Goal: Information Seeking & Learning: Compare options

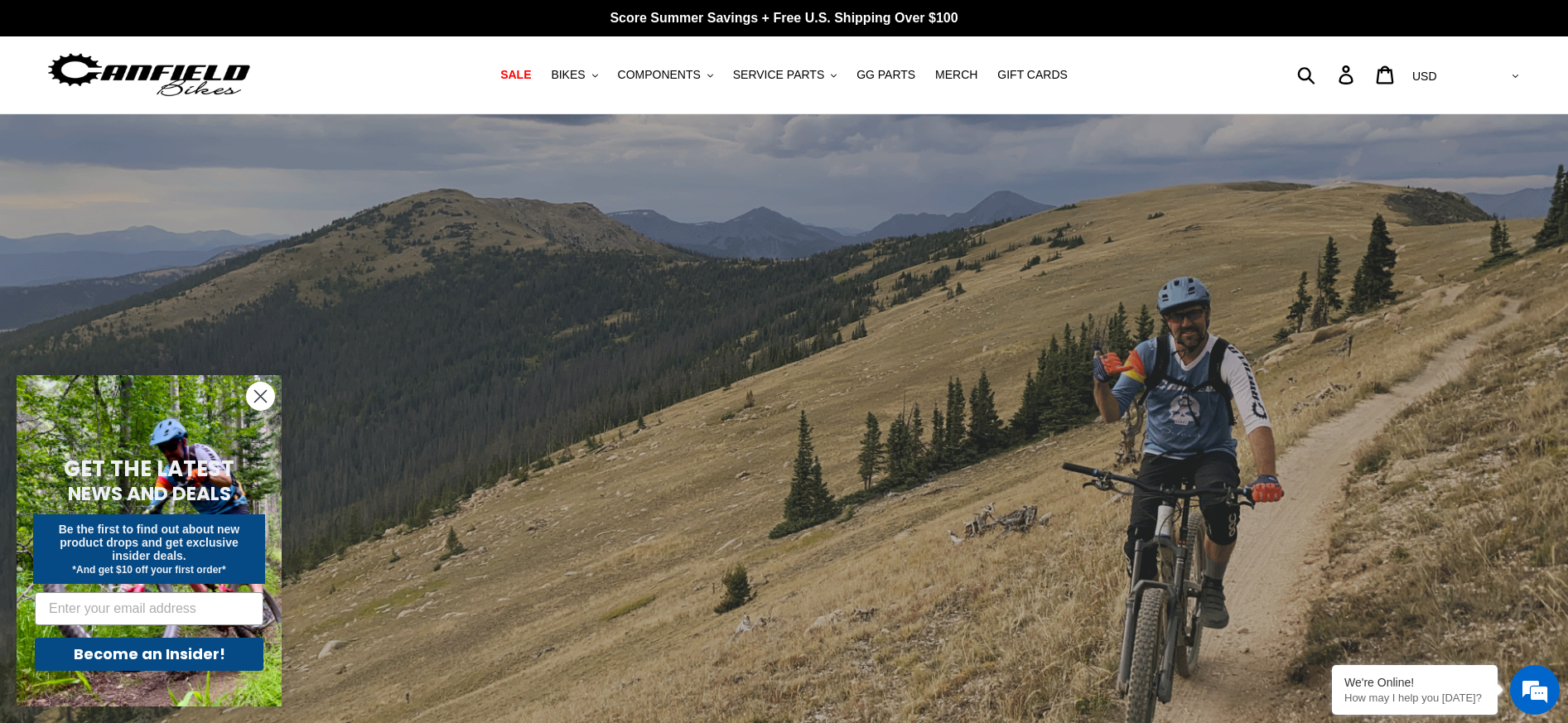
click at [253, 393] on circle "Close dialog" at bounding box center [260, 396] width 27 height 27
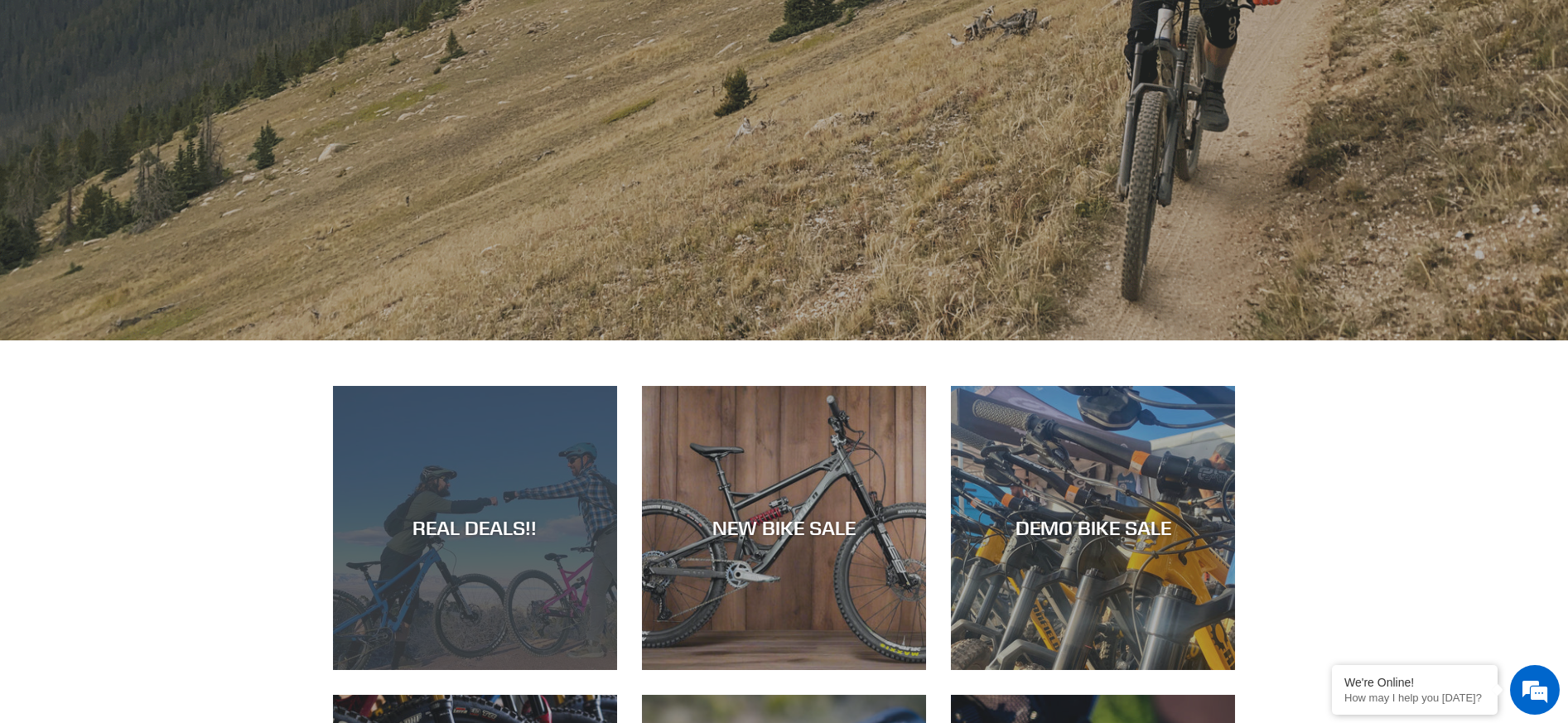
scroll to position [745, 0]
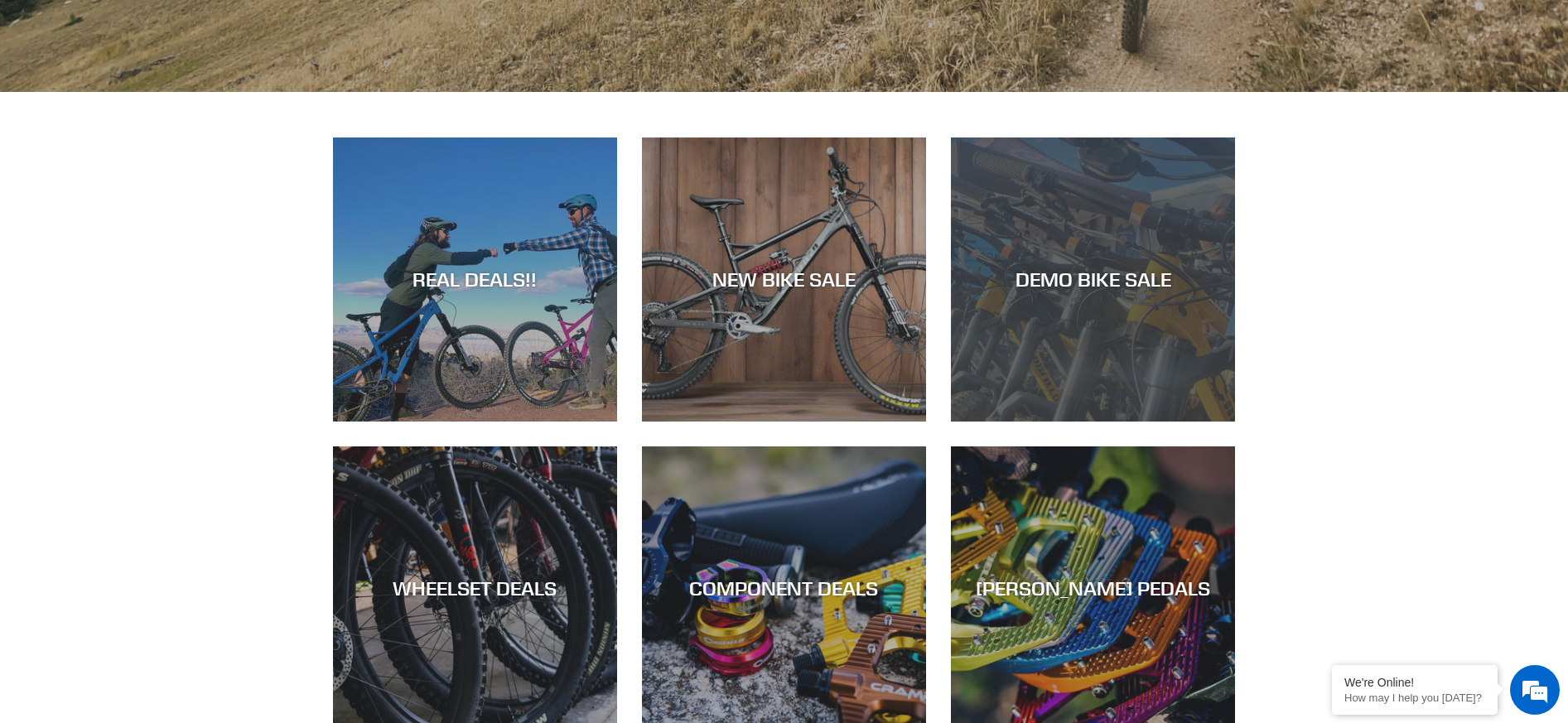
click at [1065, 280] on div "DEMO BIKE SALE" at bounding box center [1092, 279] width 284 height 24
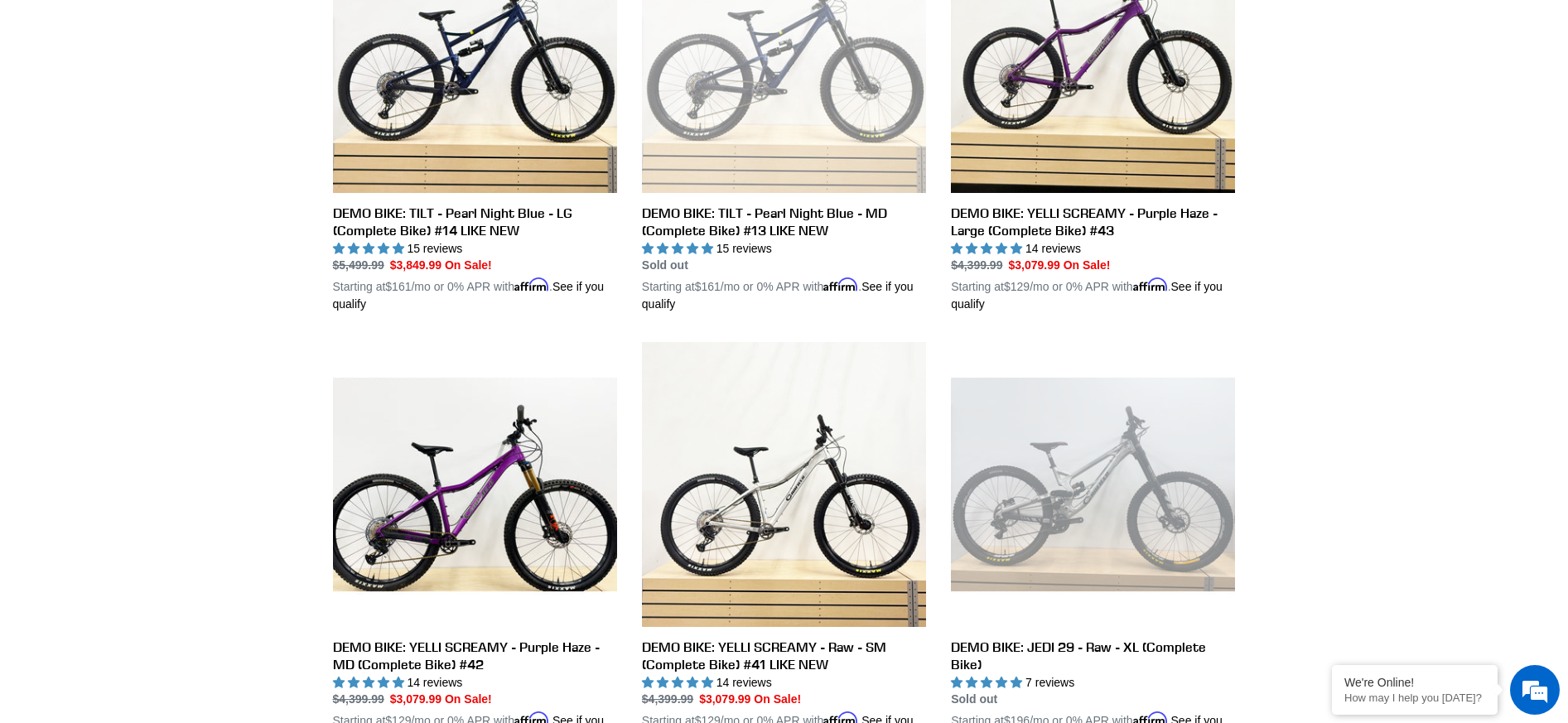
scroll to position [912, 0]
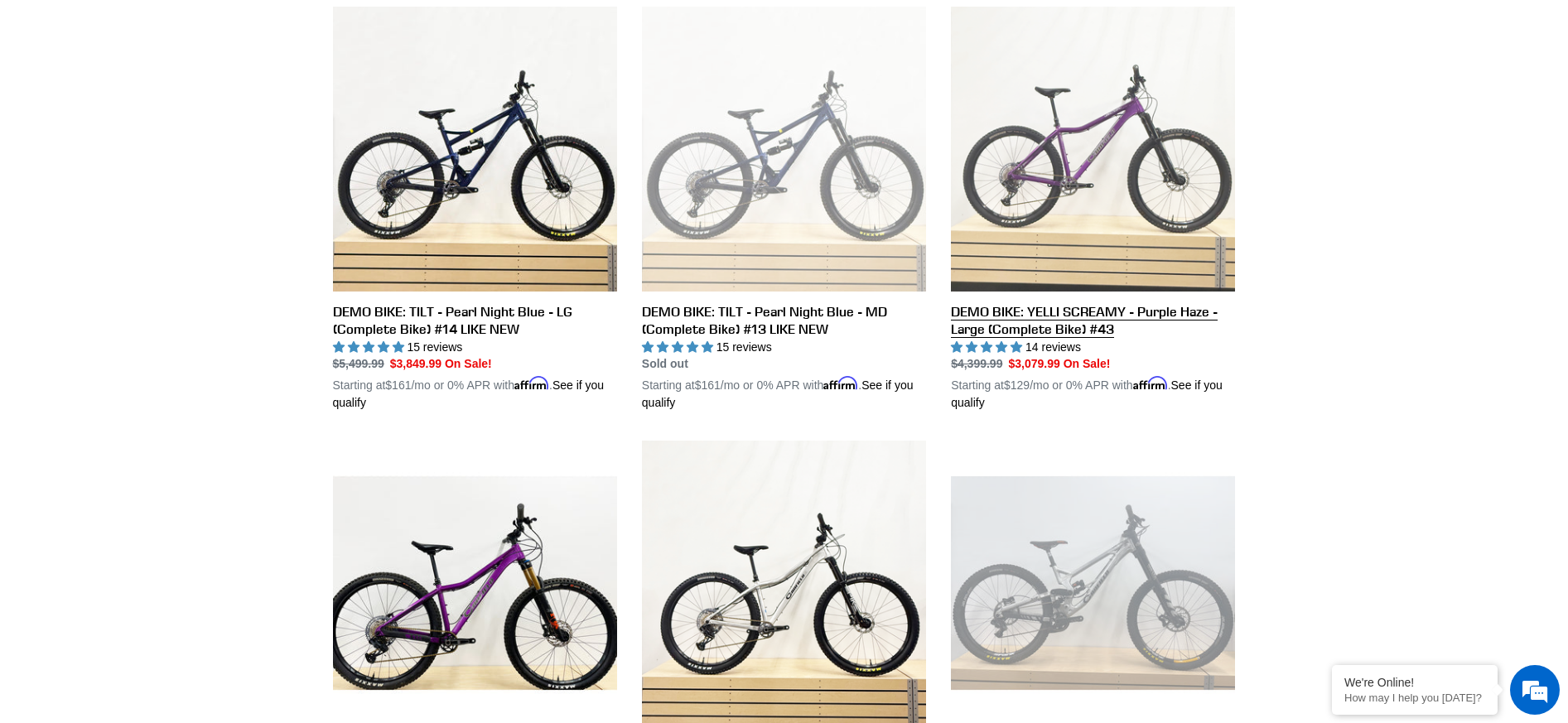
click at [1022, 327] on link "DEMO BIKE: YELLI SCREAMY - Purple Haze - Large (Complete Bike) #43" at bounding box center [1092, 208] width 284 height 405
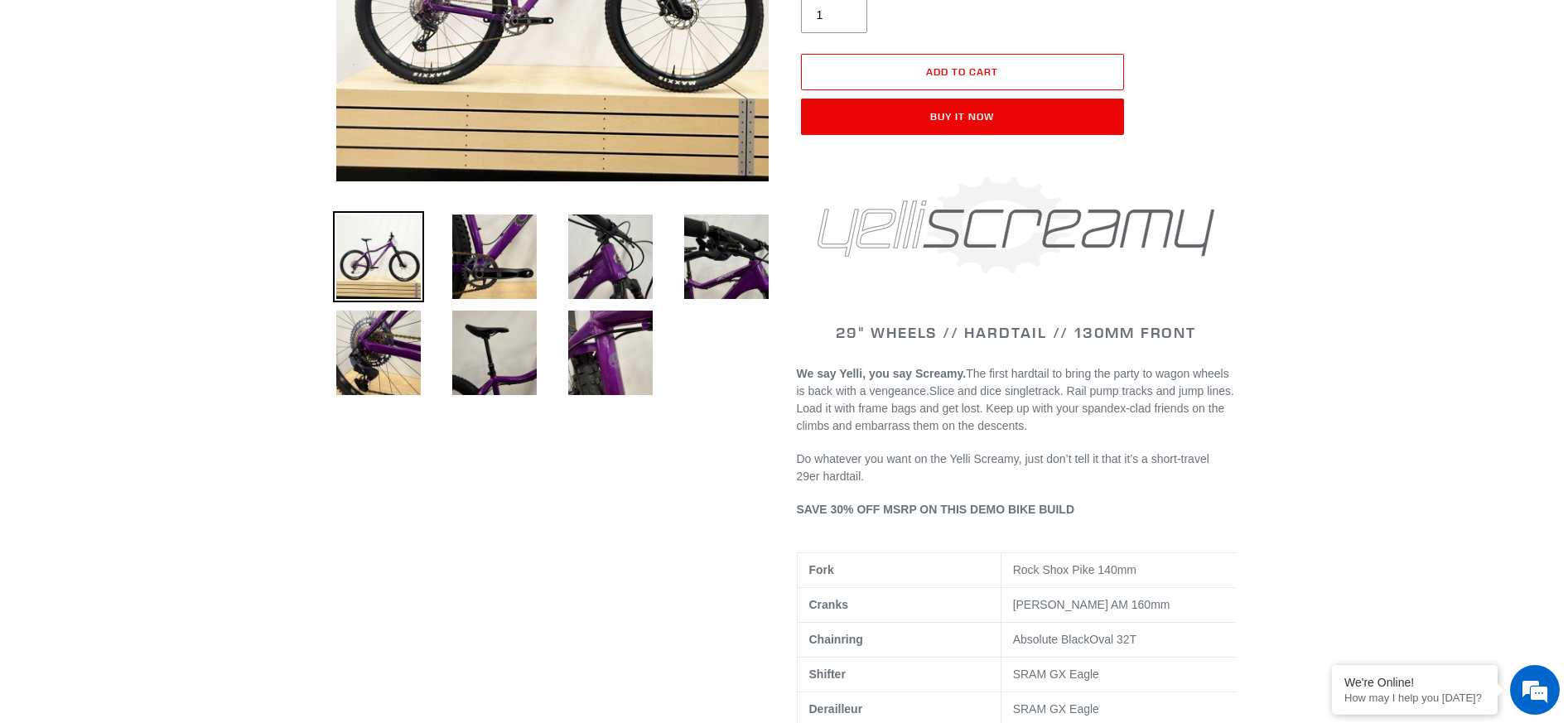
scroll to position [498, 0]
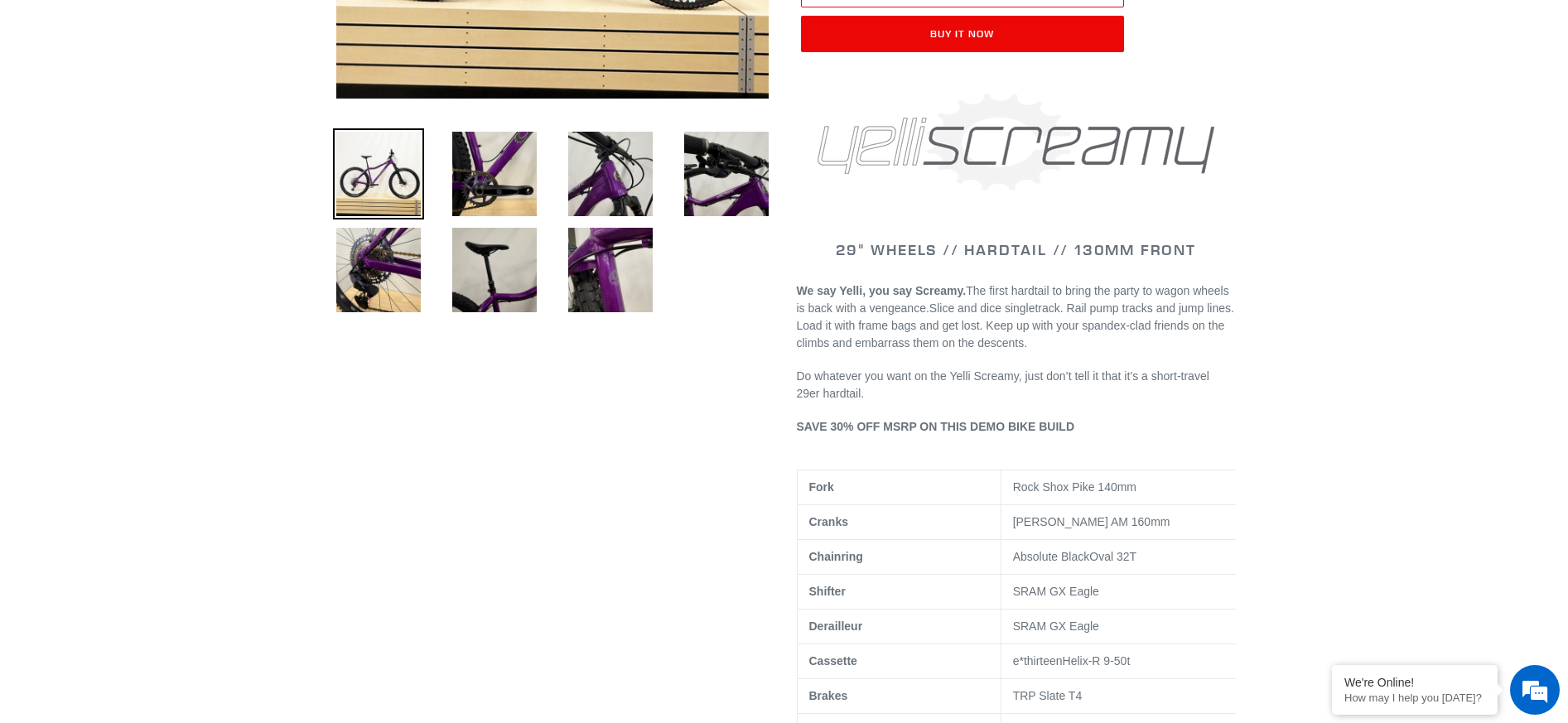
select select "highest-rating"
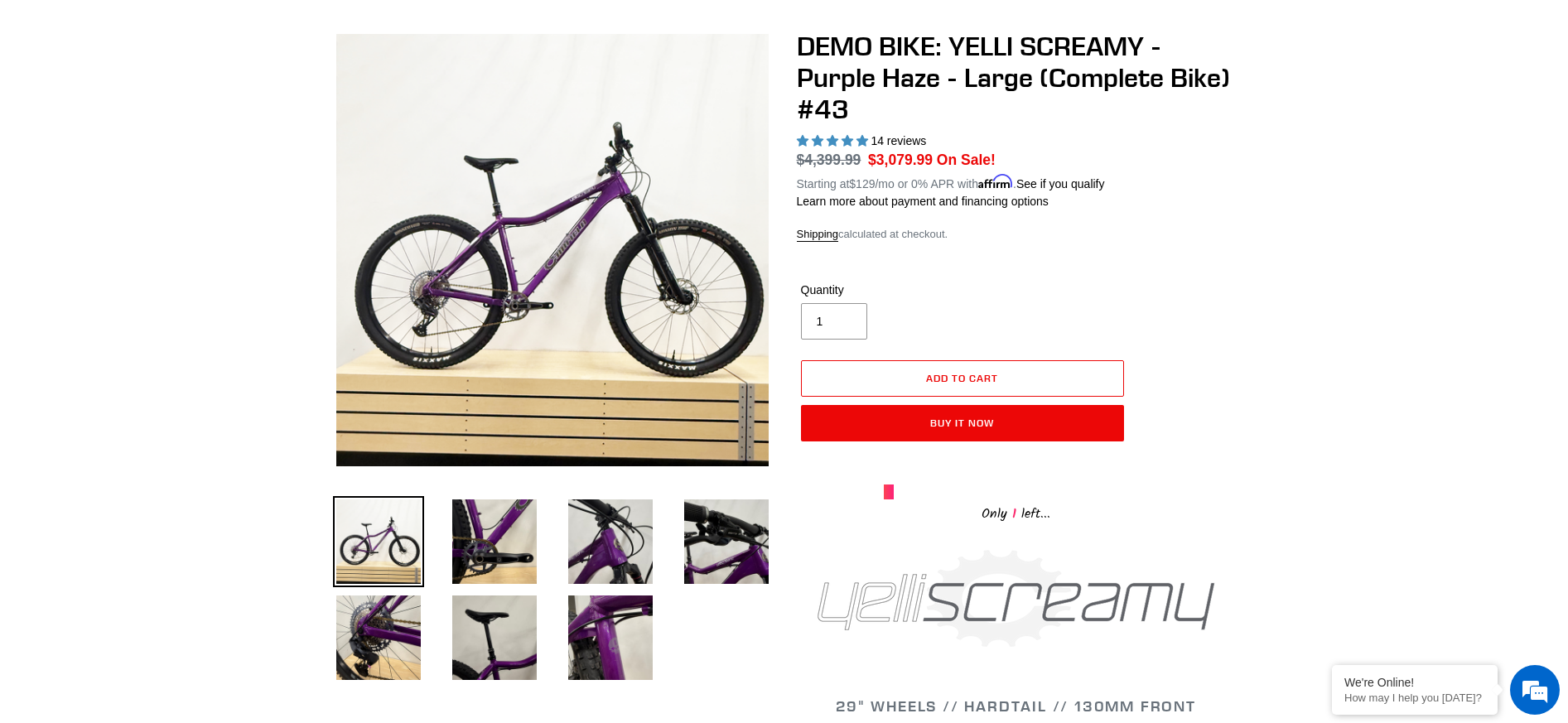
scroll to position [166, 0]
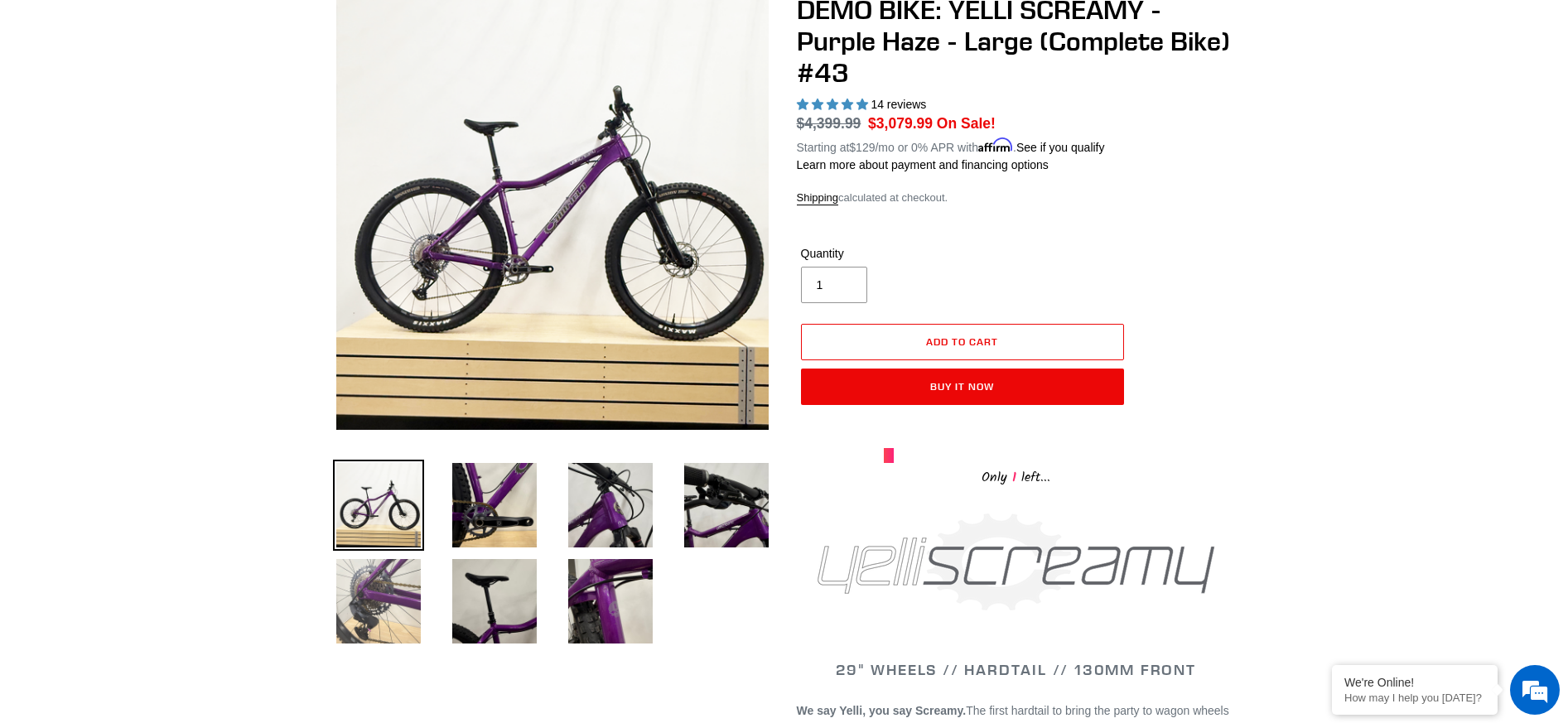
click at [378, 600] on img at bounding box center [378, 601] width 91 height 91
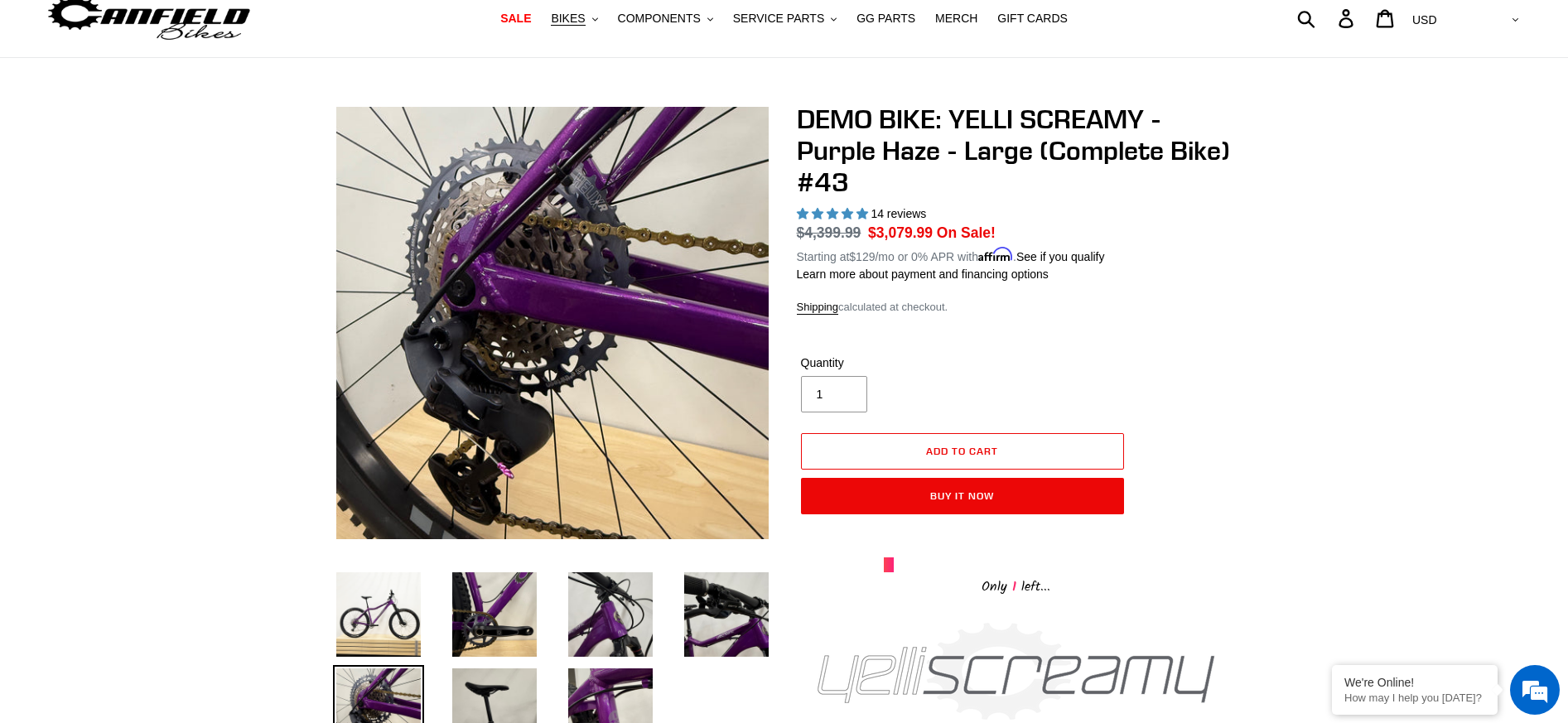
scroll to position [0, 0]
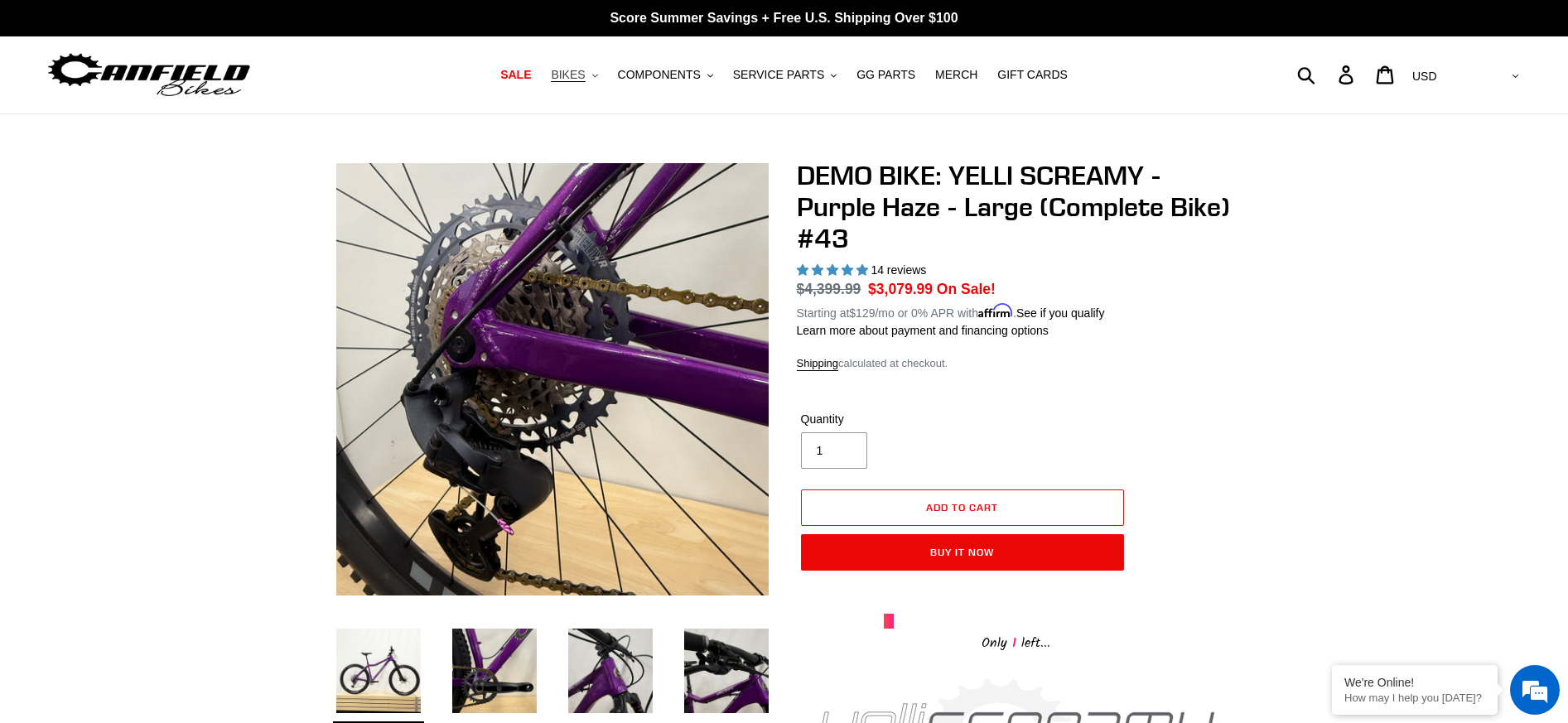
click at [584, 73] on span "BIKES" at bounding box center [568, 75] width 34 height 14
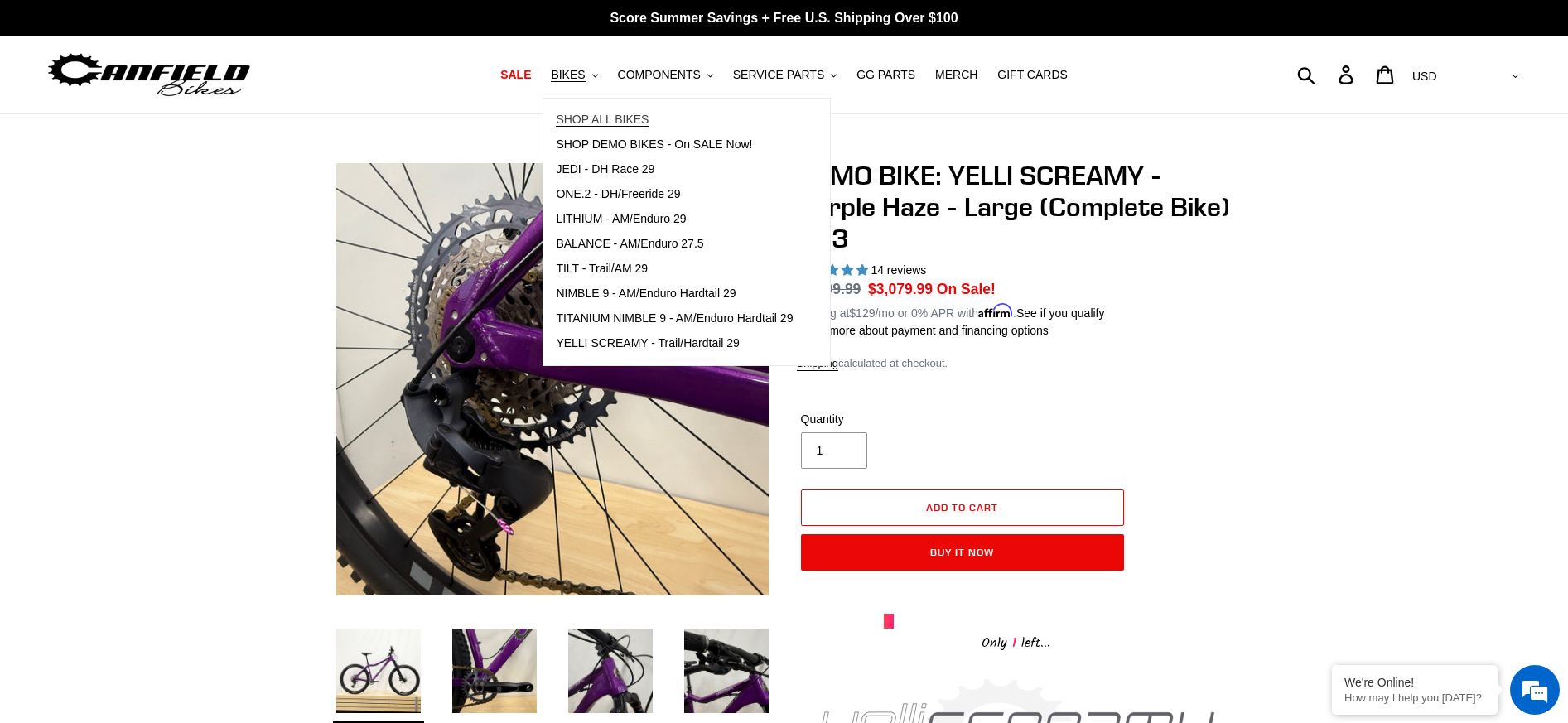
click at [609, 119] on span "SHOP ALL BIKES" at bounding box center [601, 119] width 92 height 14
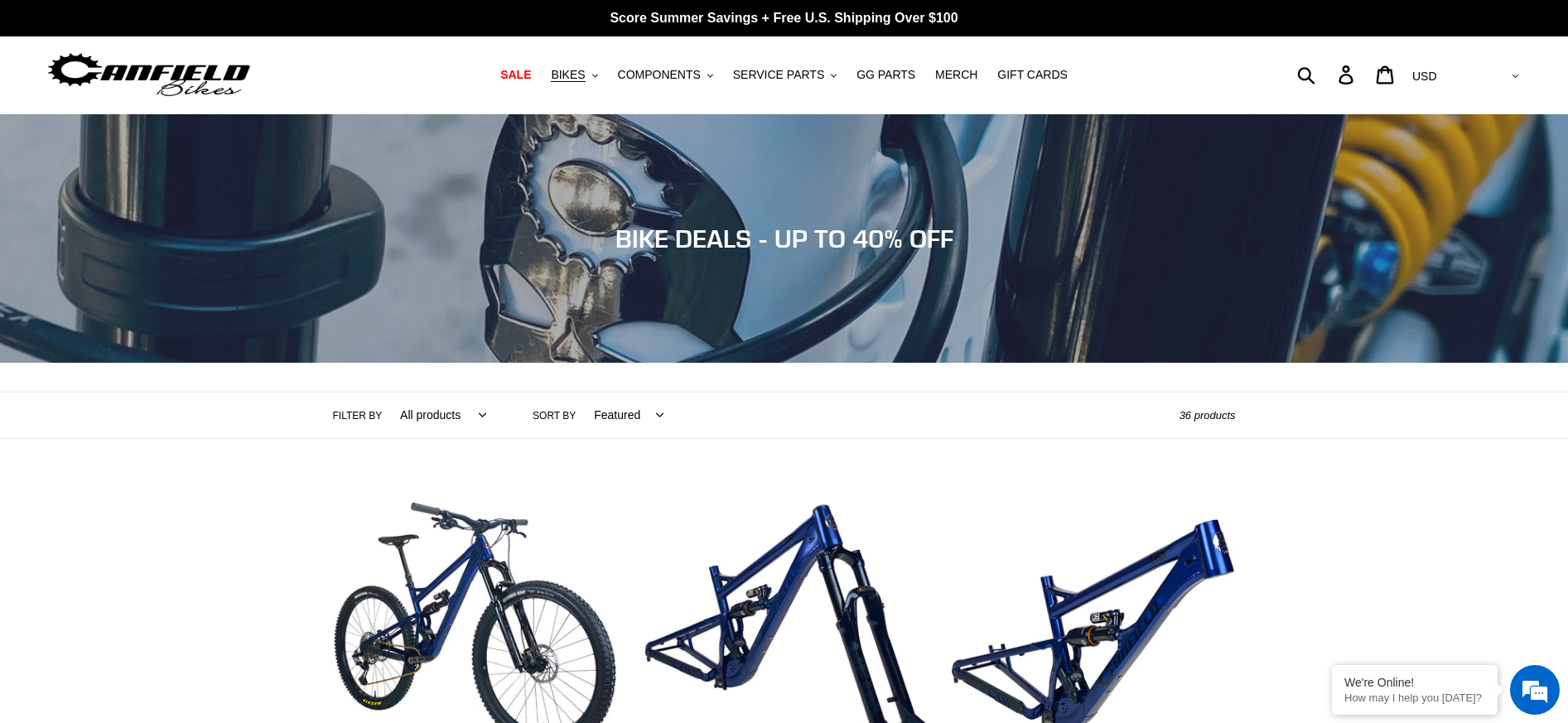
click at [348, 413] on label "Filter by" at bounding box center [357, 416] width 49 height 15
click at [385, 413] on select "All products 275 29er balance BFCM23 BFCM24 CBF DEMO BIKE [GEOGRAPHIC_DATA] [GE…" at bounding box center [439, 415] width 108 height 46
click at [475, 415] on select "All products 275 29er balance BFCM23 BFCM24 CBF DEMO BIKE Downhill Enduro Full …" at bounding box center [439, 415] width 108 height 46
click at [231, 434] on div "Filter by All products 275 29er balance BFCM23 BFCM24 CBF DEMO BIKE Downhill En…" at bounding box center [784, 415] width 1568 height 48
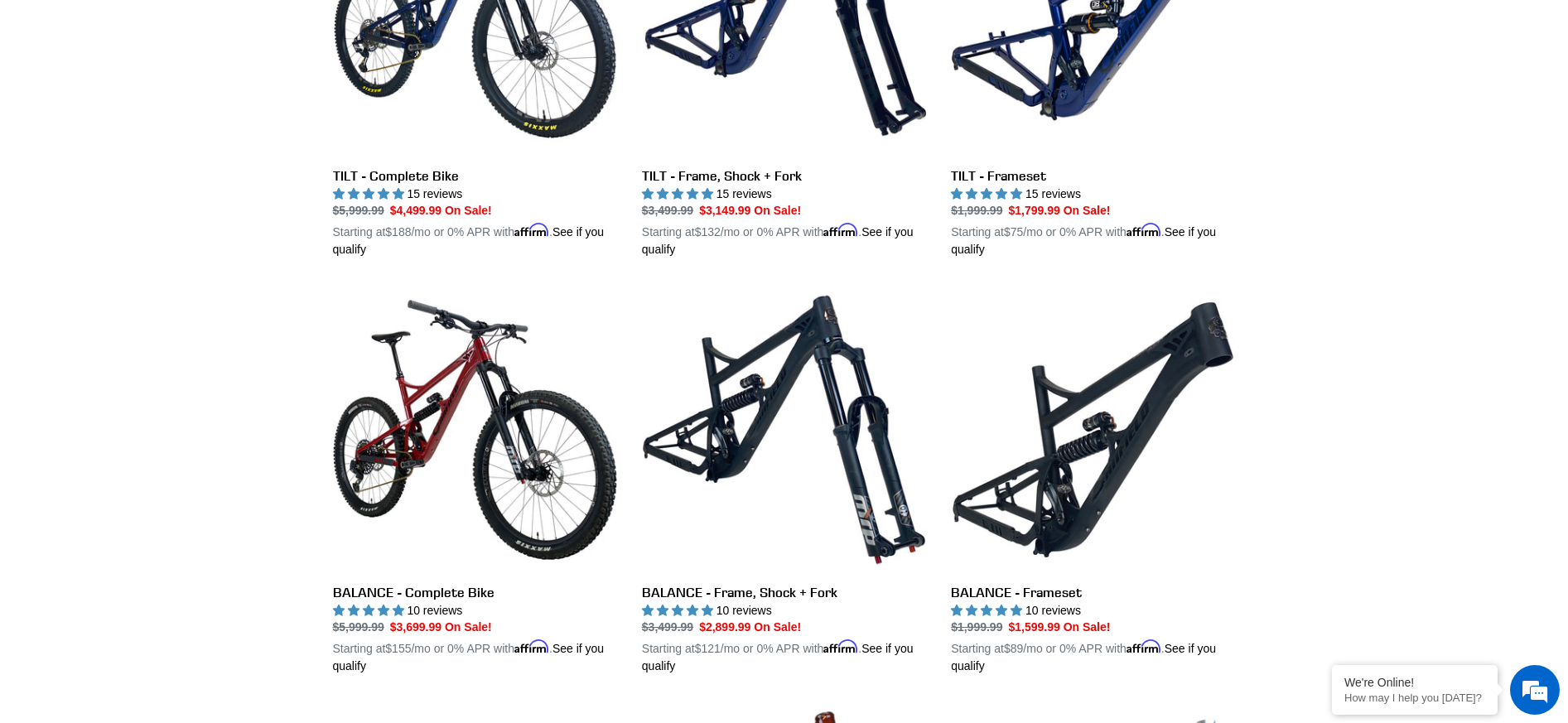
scroll to position [663, 0]
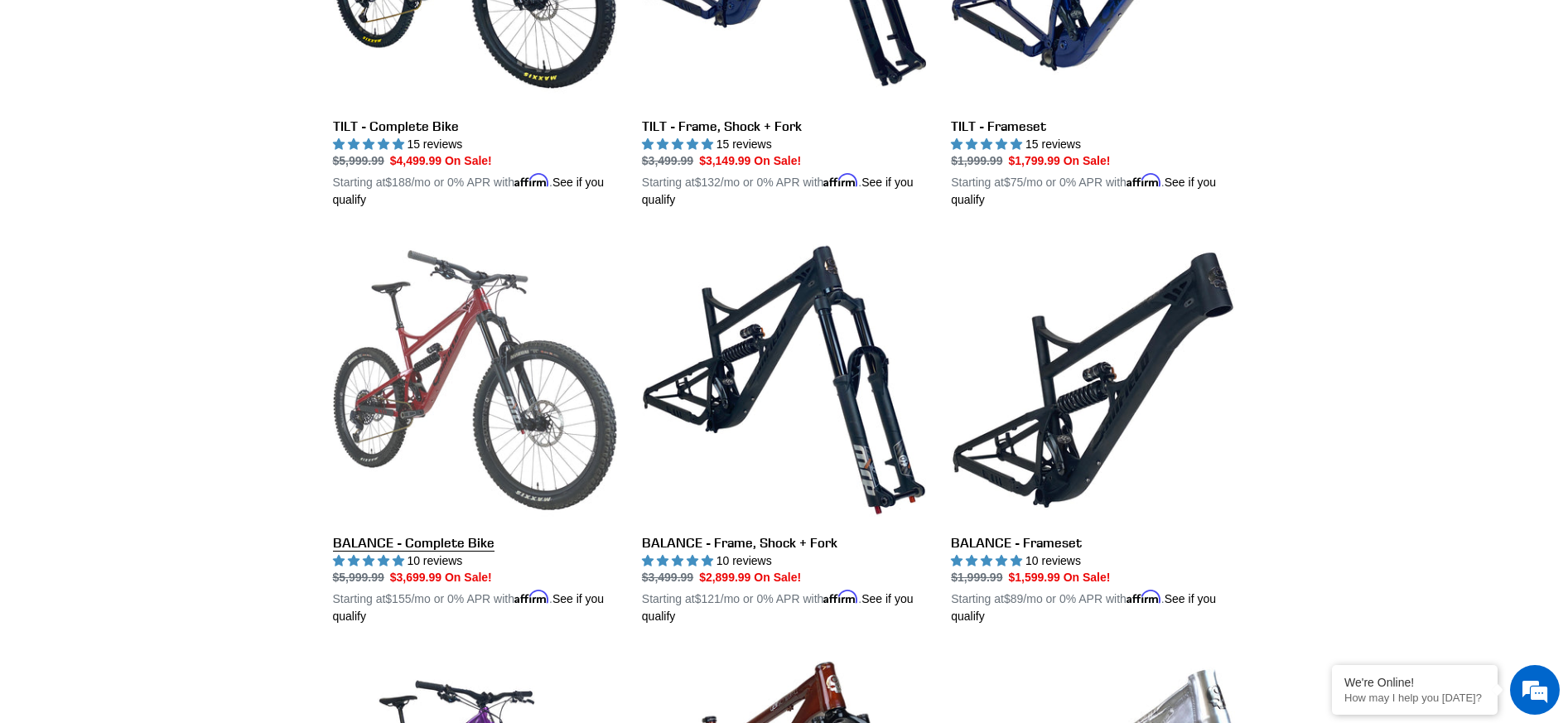
click at [441, 536] on link "BALANCE - Complete Bike" at bounding box center [475, 432] width 284 height 388
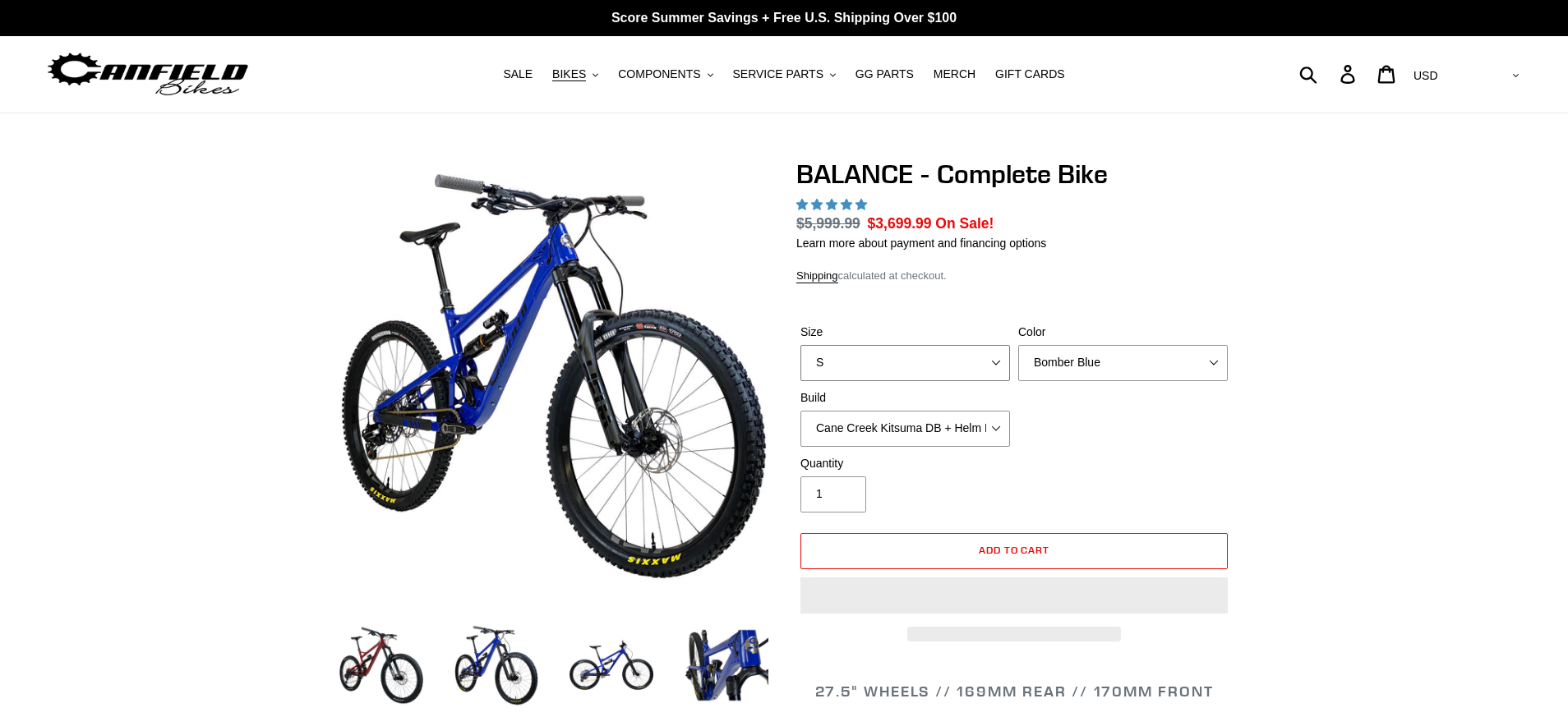
click at [993, 362] on select "S M L XL" at bounding box center [905, 363] width 209 height 37
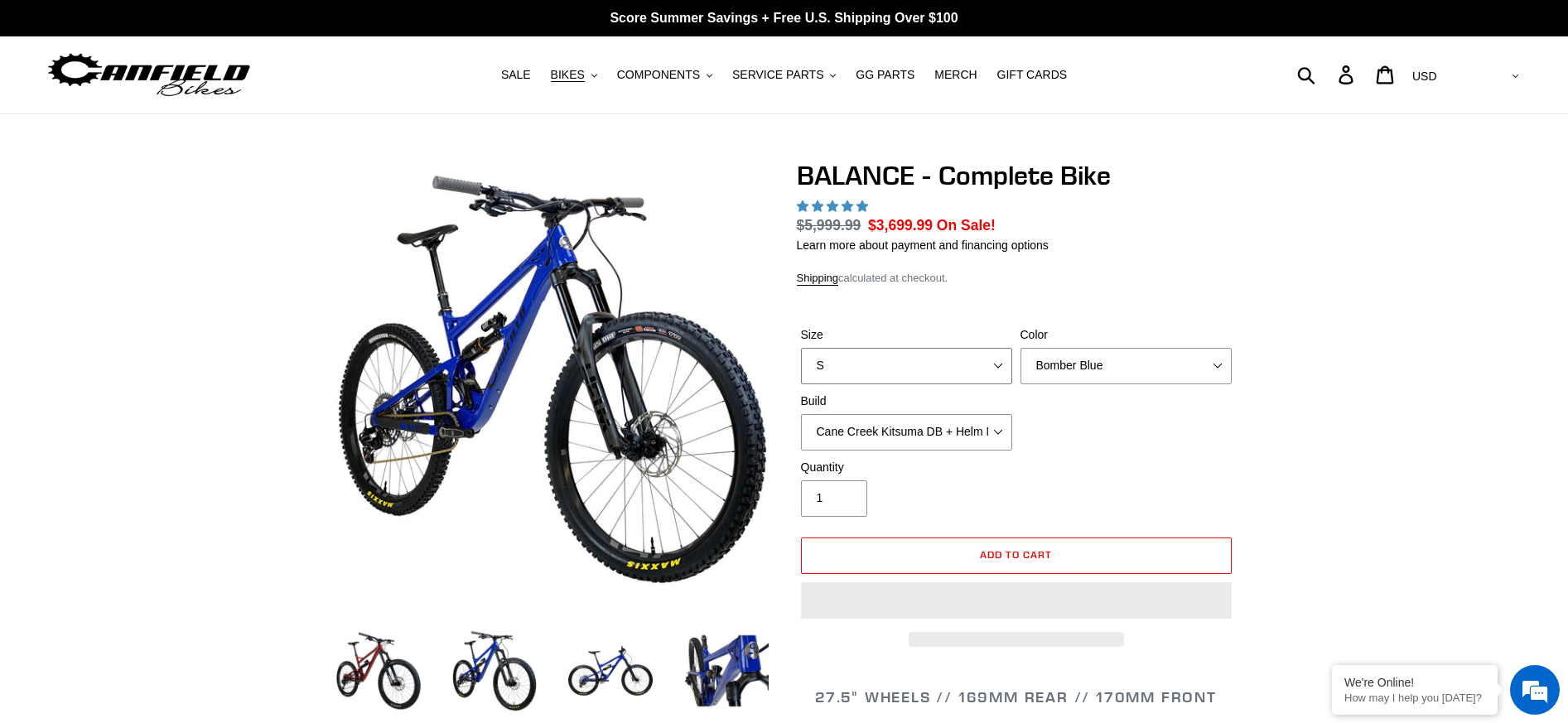
click at [997, 366] on select "S M L XL" at bounding box center [906, 366] width 211 height 37
click at [999, 363] on select "S M L XL" at bounding box center [906, 366] width 211 height 37
drag, startPoint x: 999, startPoint y: 363, endPoint x: 1213, endPoint y: 365, distance: 214.0
click at [999, 363] on select "S M L XL" at bounding box center [906, 366] width 211 height 37
click at [1221, 366] on select "Bomber Blue Goat's Blood Stealth Black" at bounding box center [1126, 366] width 211 height 37
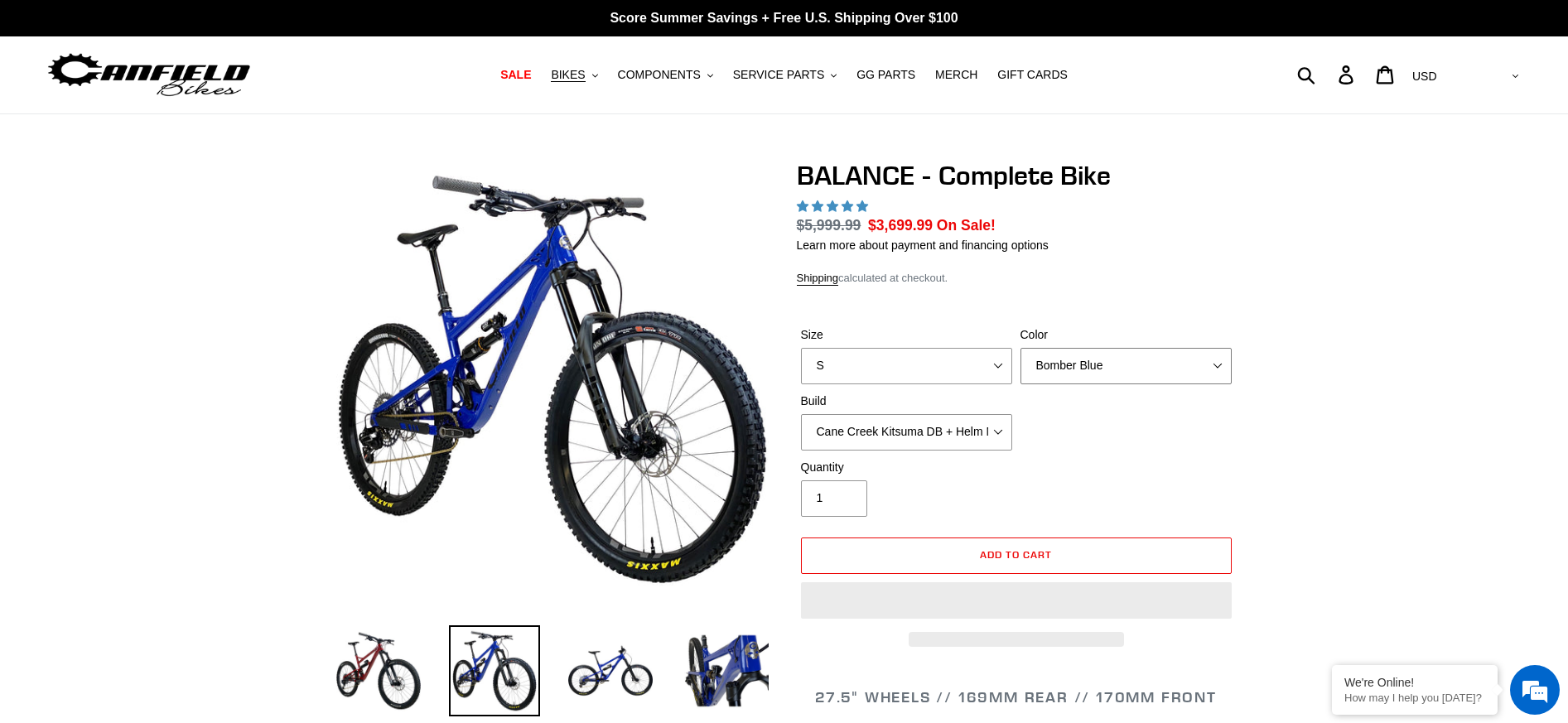
click at [1217, 366] on select "Bomber Blue Goat's Blood Stealth Black" at bounding box center [1126, 366] width 211 height 37
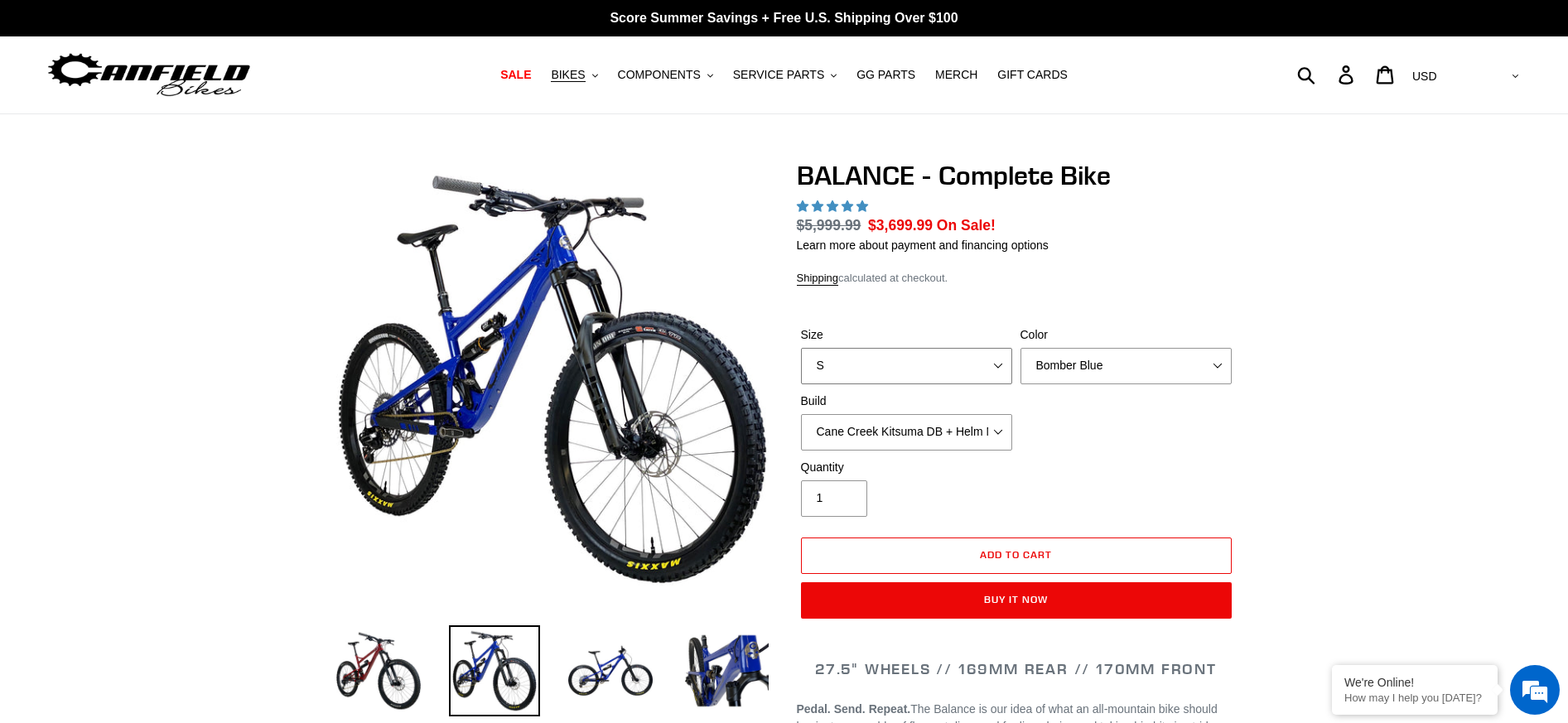
click at [997, 361] on select "S M L XL" at bounding box center [906, 366] width 211 height 37
select select "highest-rating"
select select "L"
click at [801, 348] on select "S M L XL" at bounding box center [906, 366] width 211 height 37
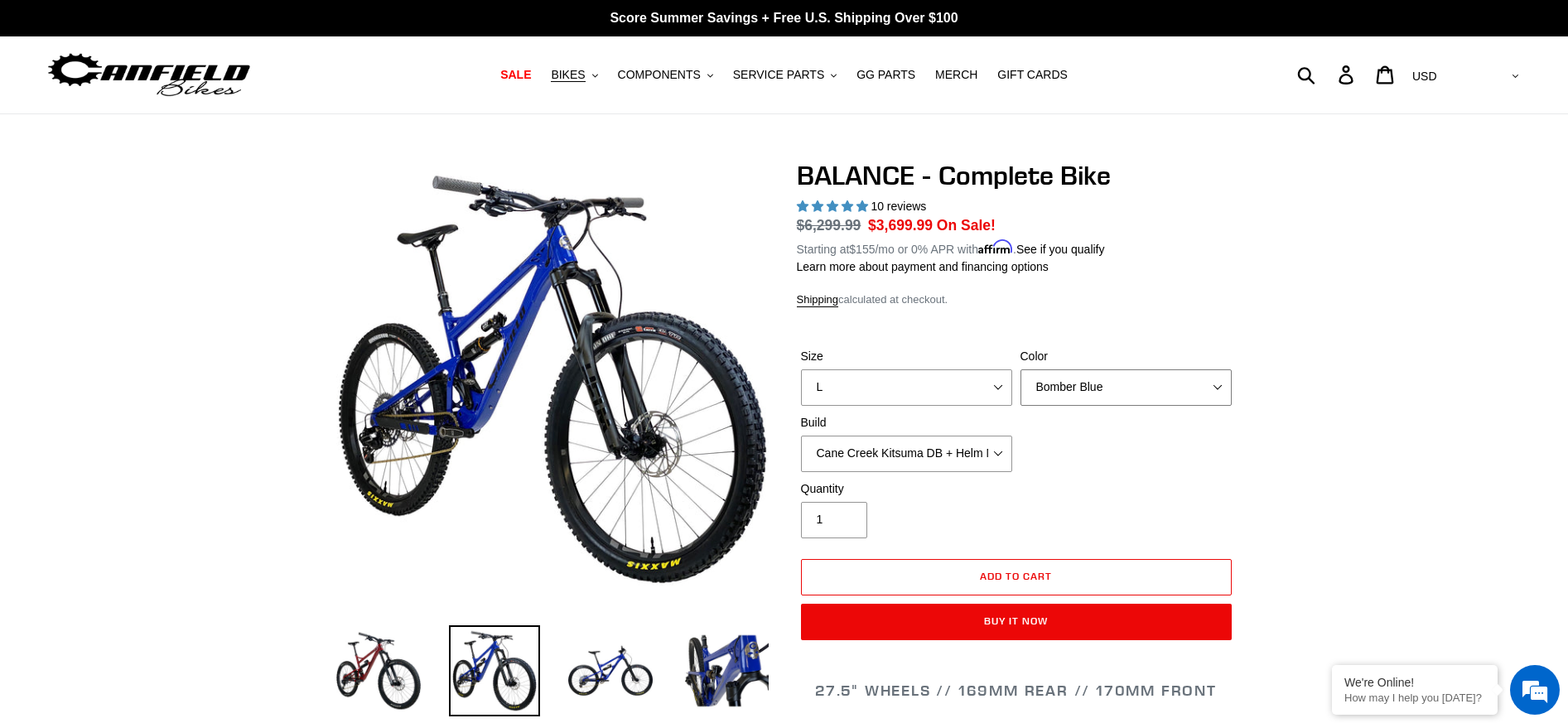
click at [1217, 384] on select "Bomber Blue Goat's Blood Stealth Black" at bounding box center [1126, 388] width 211 height 37
select select "Goat's Blood"
click at [1021, 370] on select "Bomber Blue Goat's Blood Stealth Black" at bounding box center [1126, 388] width 211 height 37
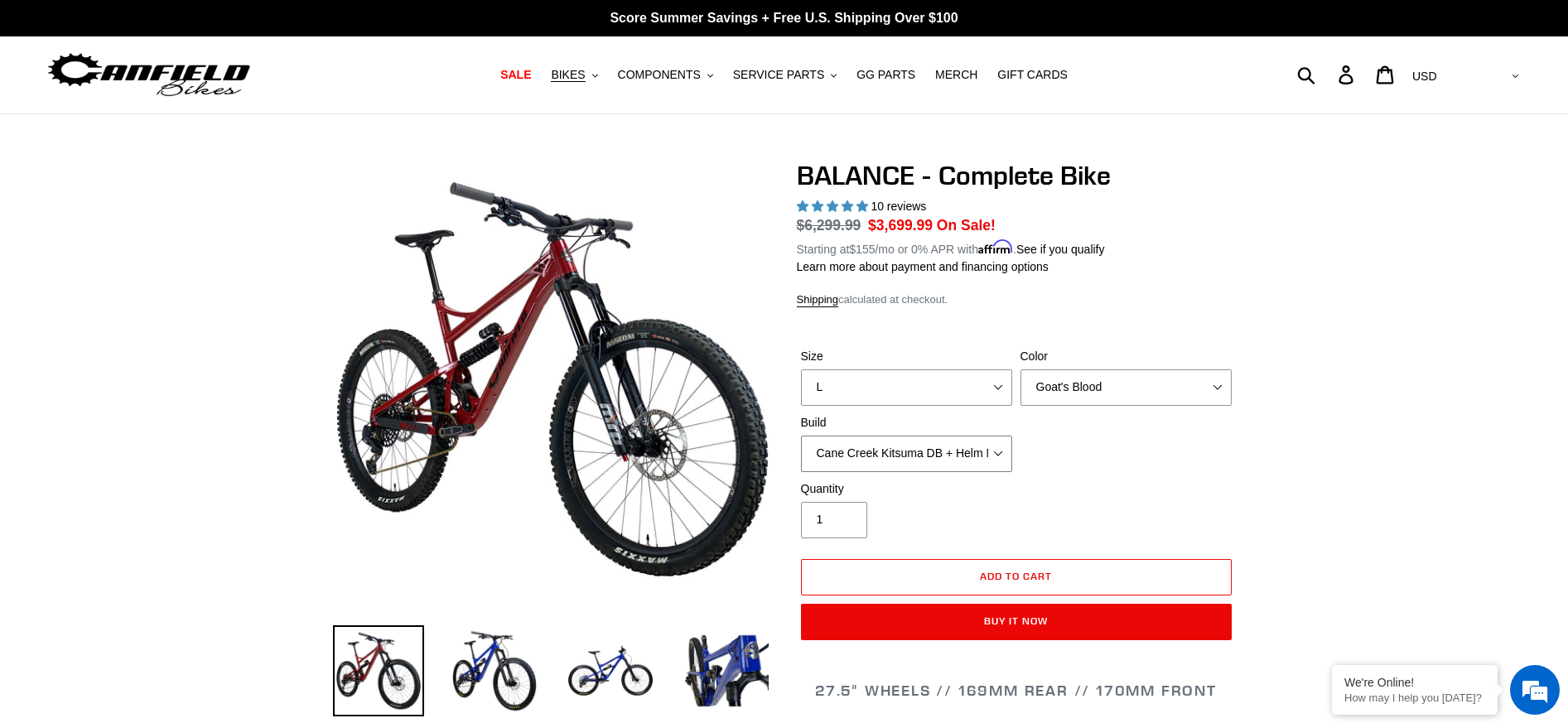
click at [998, 453] on select "Cane Creek Kitsuma DB + Helm MKII + SRAM GX Cane Creek Kitsuma DB + Helm MKII +…" at bounding box center [906, 454] width 211 height 37
click at [801, 436] on select "Cane Creek Kitsuma DB + Helm MKII + SRAM GX Cane Creek Kitsuma DB + Helm MKII +…" at bounding box center [906, 454] width 211 height 37
click at [1001, 451] on select "Cane Creek Kitsuma DB + Helm MKII + SRAM GX Cane Creek Kitsuma DB + Helm MKII +…" at bounding box center [906, 454] width 211 height 37
select select "Cane Creek Kitsuma DB + Helm MKII + Shimano XT"
click at [801, 436] on select "Cane Creek Kitsuma DB + Helm MKII + SRAM GX Cane Creek Kitsuma DB + Helm MKII +…" at bounding box center [906, 454] width 211 height 37
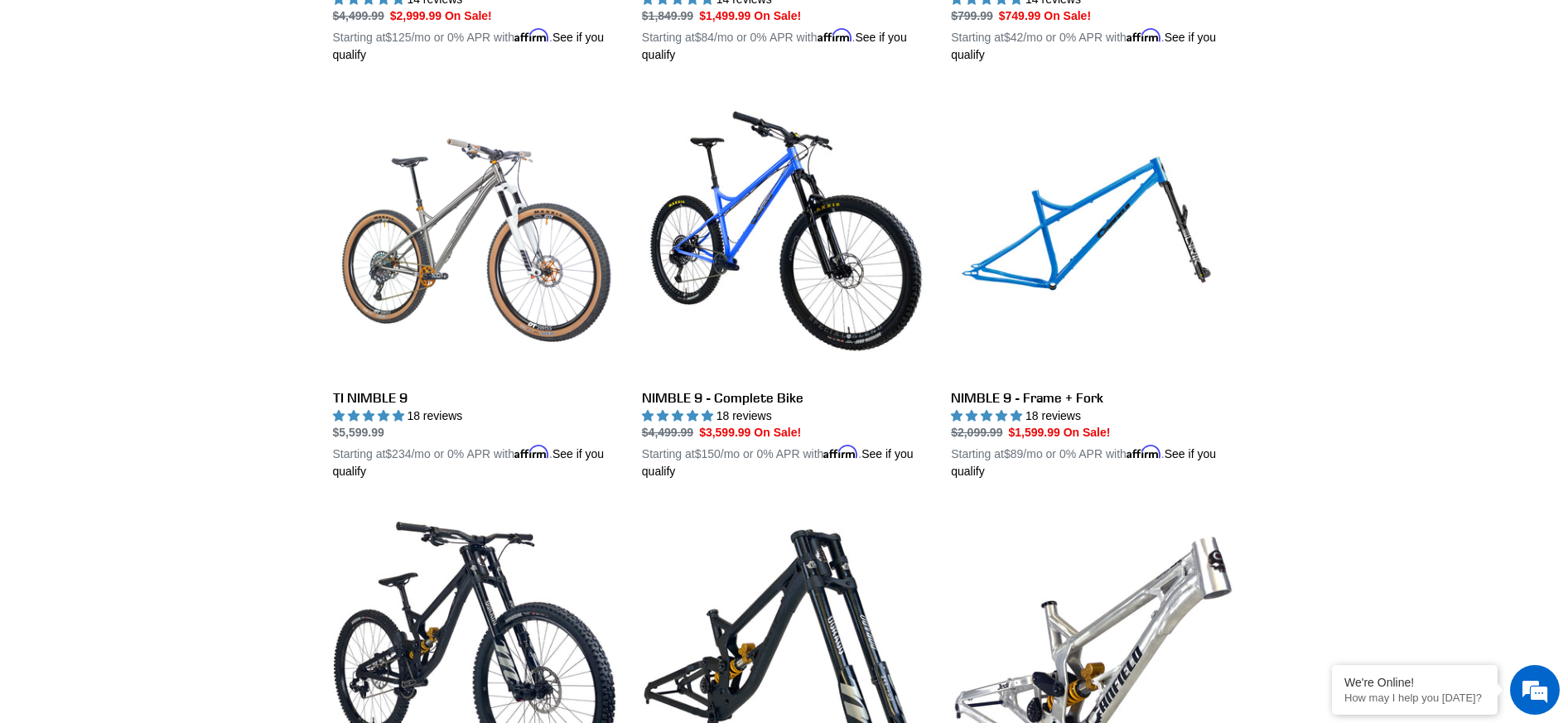
scroll to position [1651, 0]
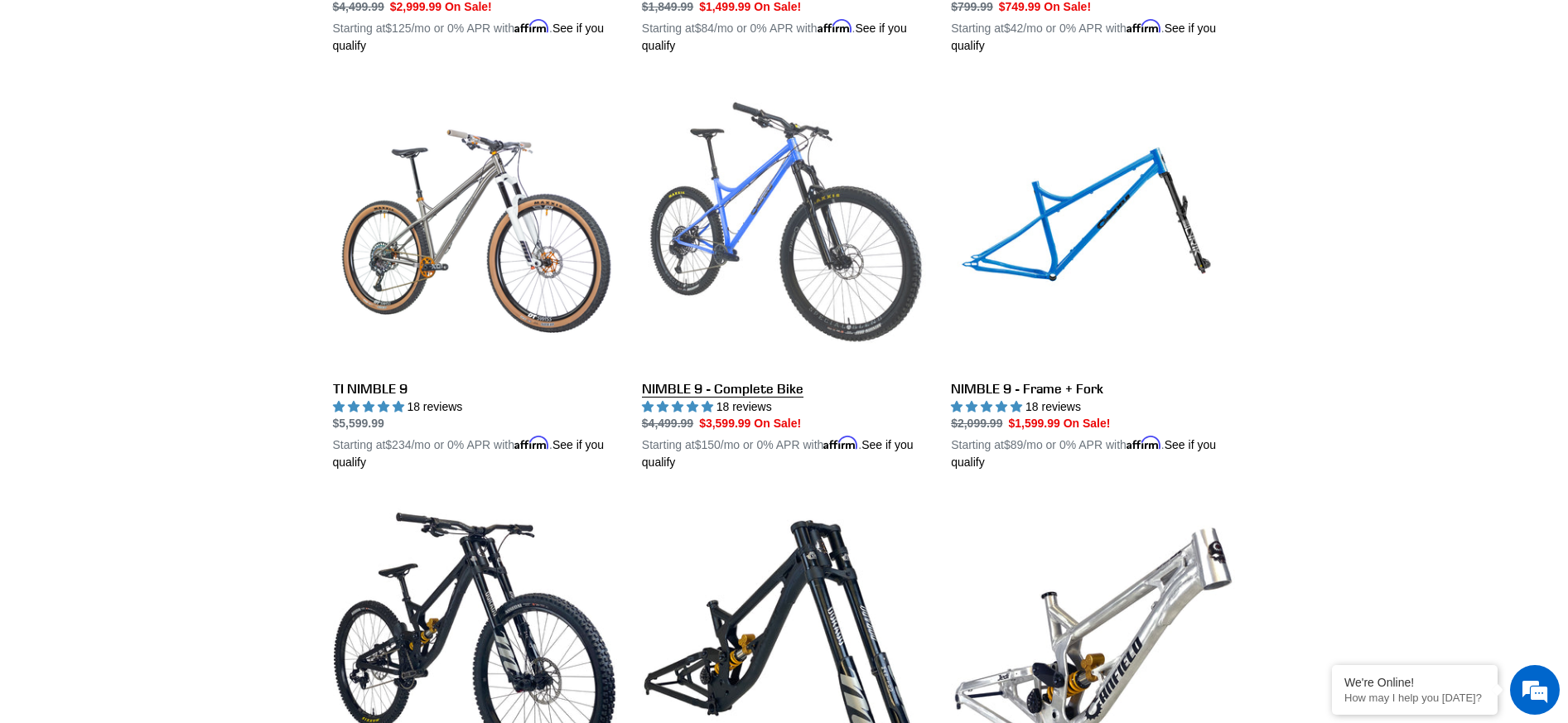
click at [749, 387] on link "NIMBLE 9 - Complete Bike" at bounding box center [784, 278] width 284 height 388
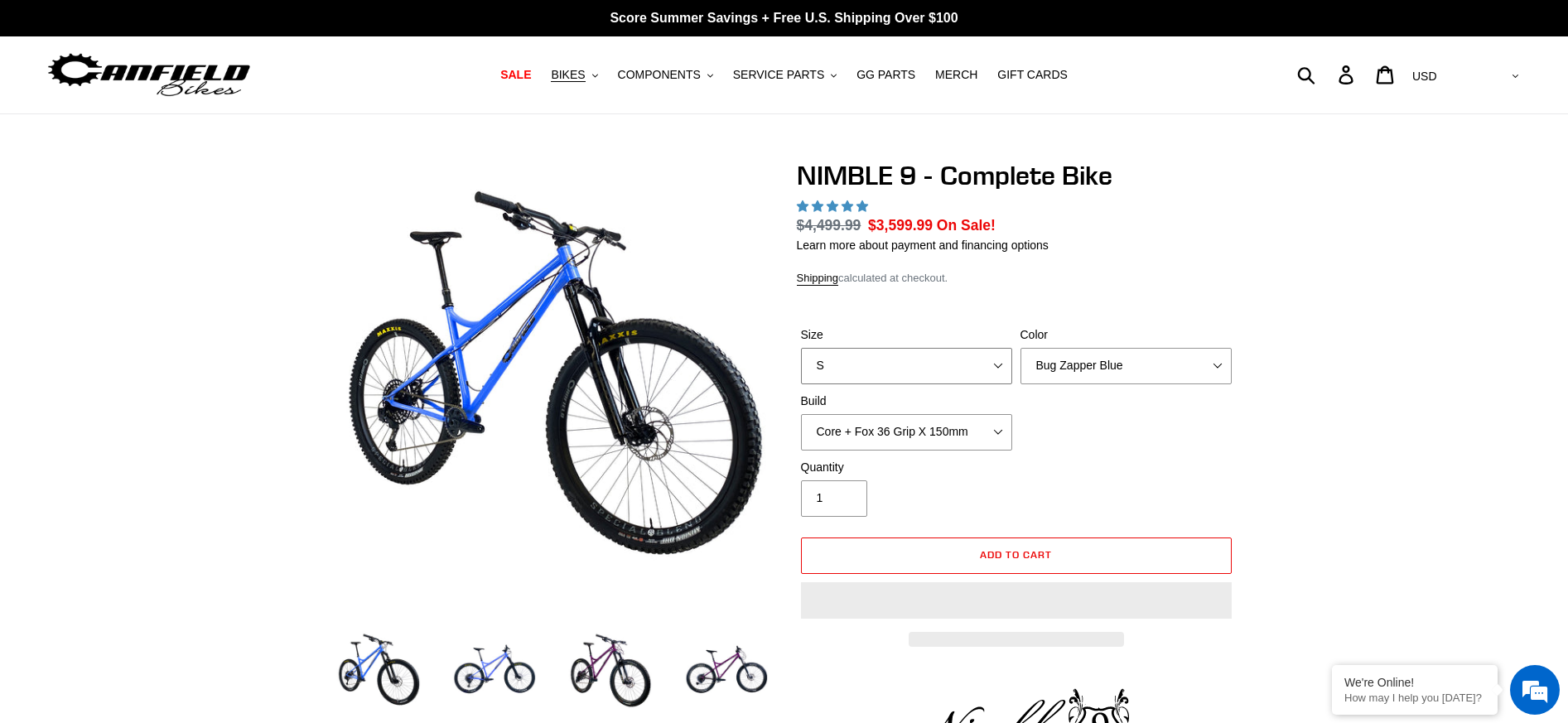
click at [998, 366] on select "S M L XL" at bounding box center [906, 366] width 211 height 37
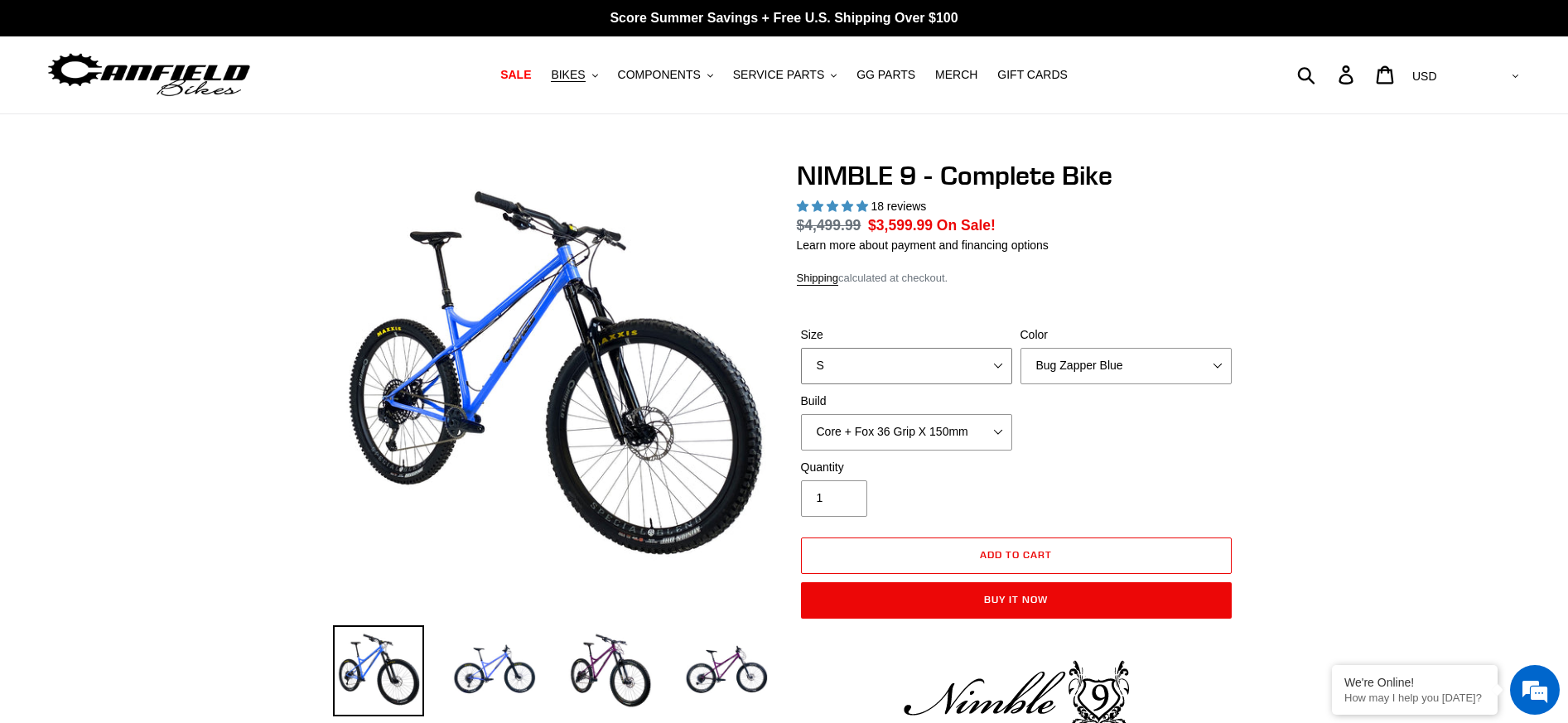
select select "L"
click at [801, 348] on select "S M L XL" at bounding box center [906, 366] width 211 height 37
select select "highest-rating"
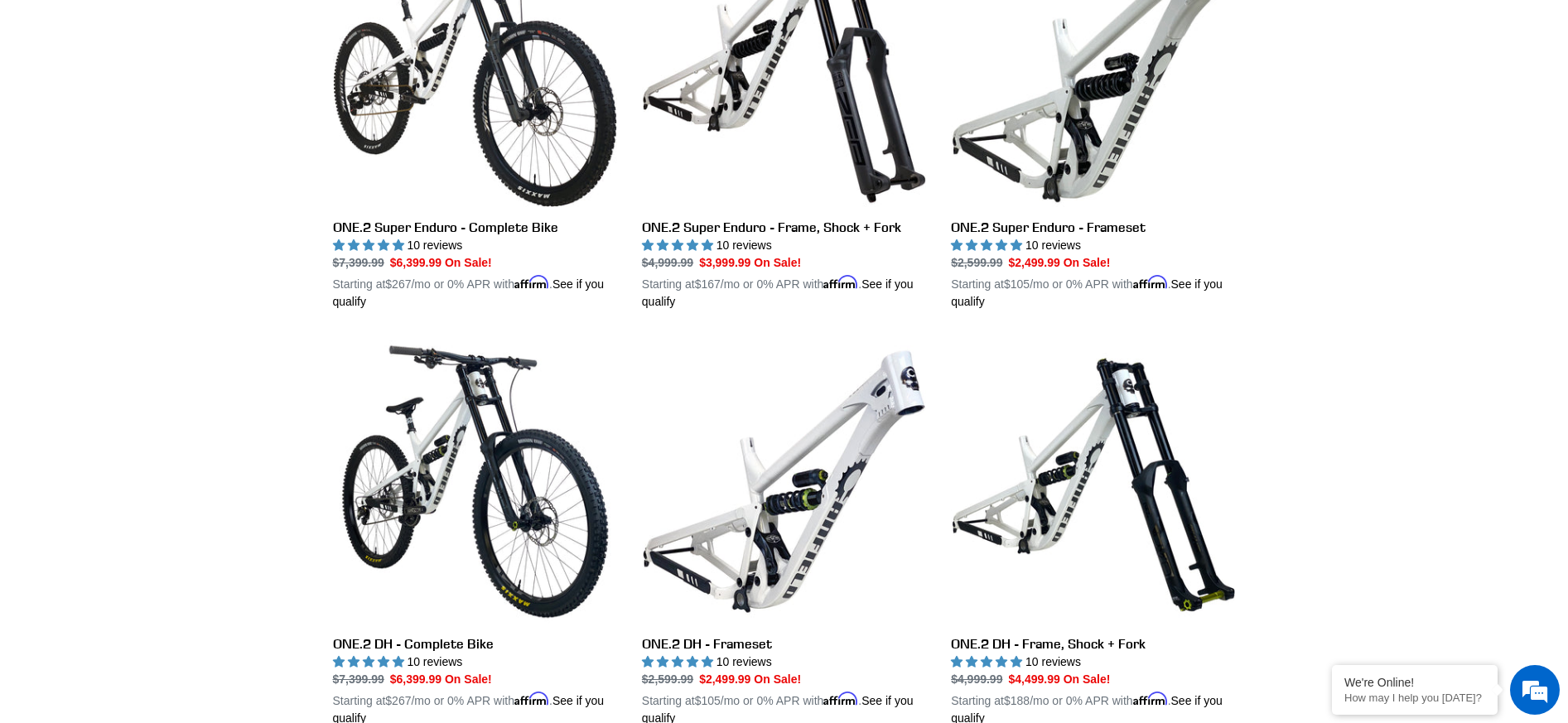
scroll to position [2396, 0]
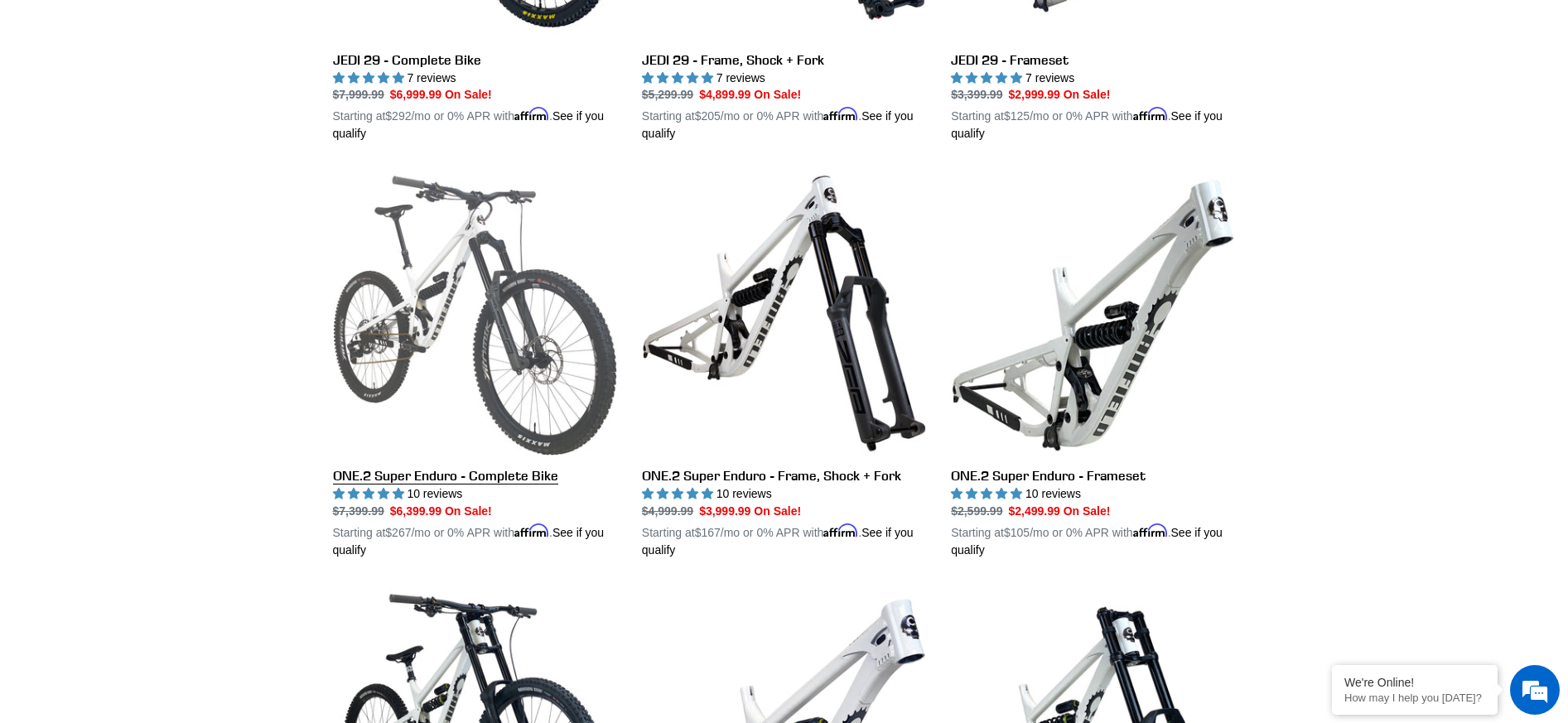
click at [432, 467] on link "ONE.2 Super Enduro - Complete Bike" at bounding box center [475, 366] width 284 height 388
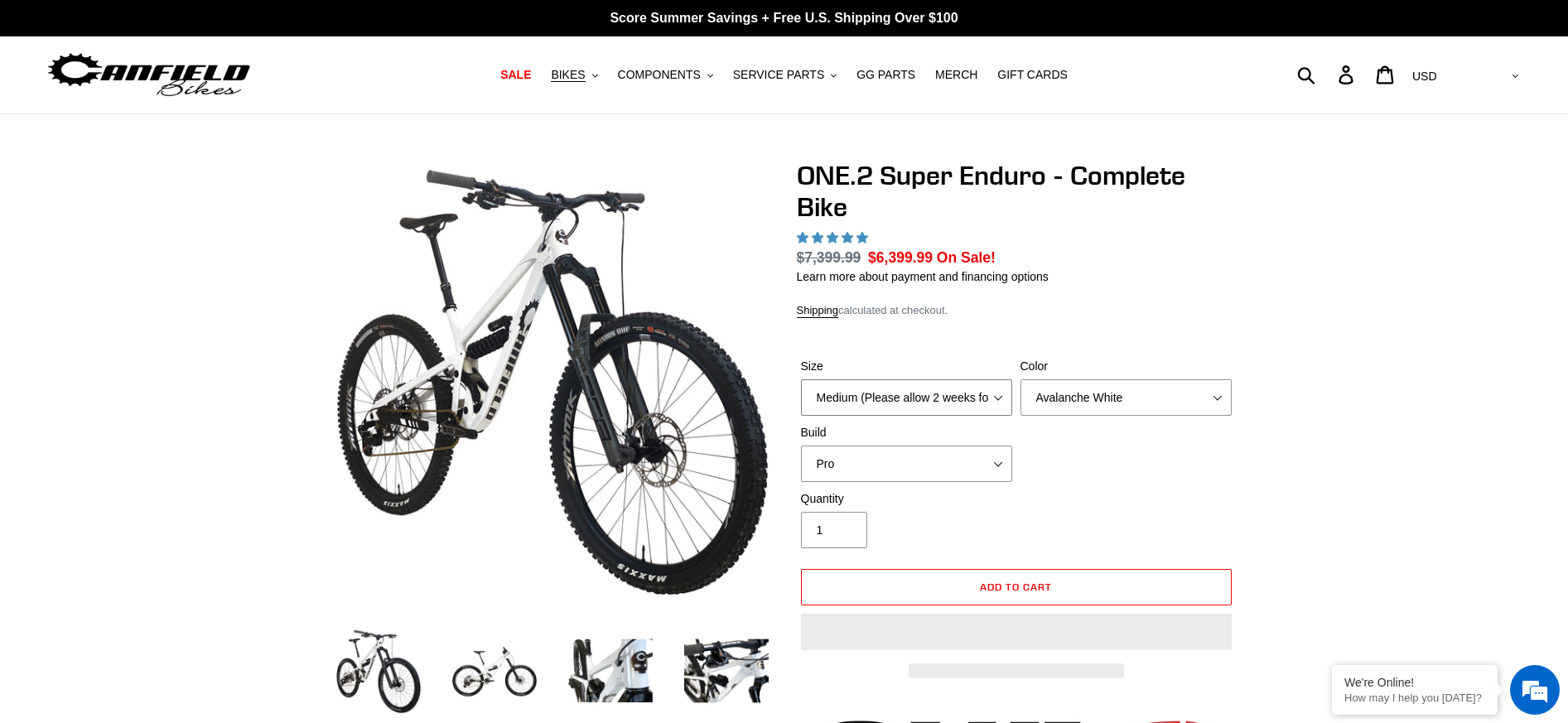
click at [998, 392] on select "Medium (Please allow 2 weeks for delivery) Large (Sold Out)" at bounding box center [906, 398] width 211 height 37
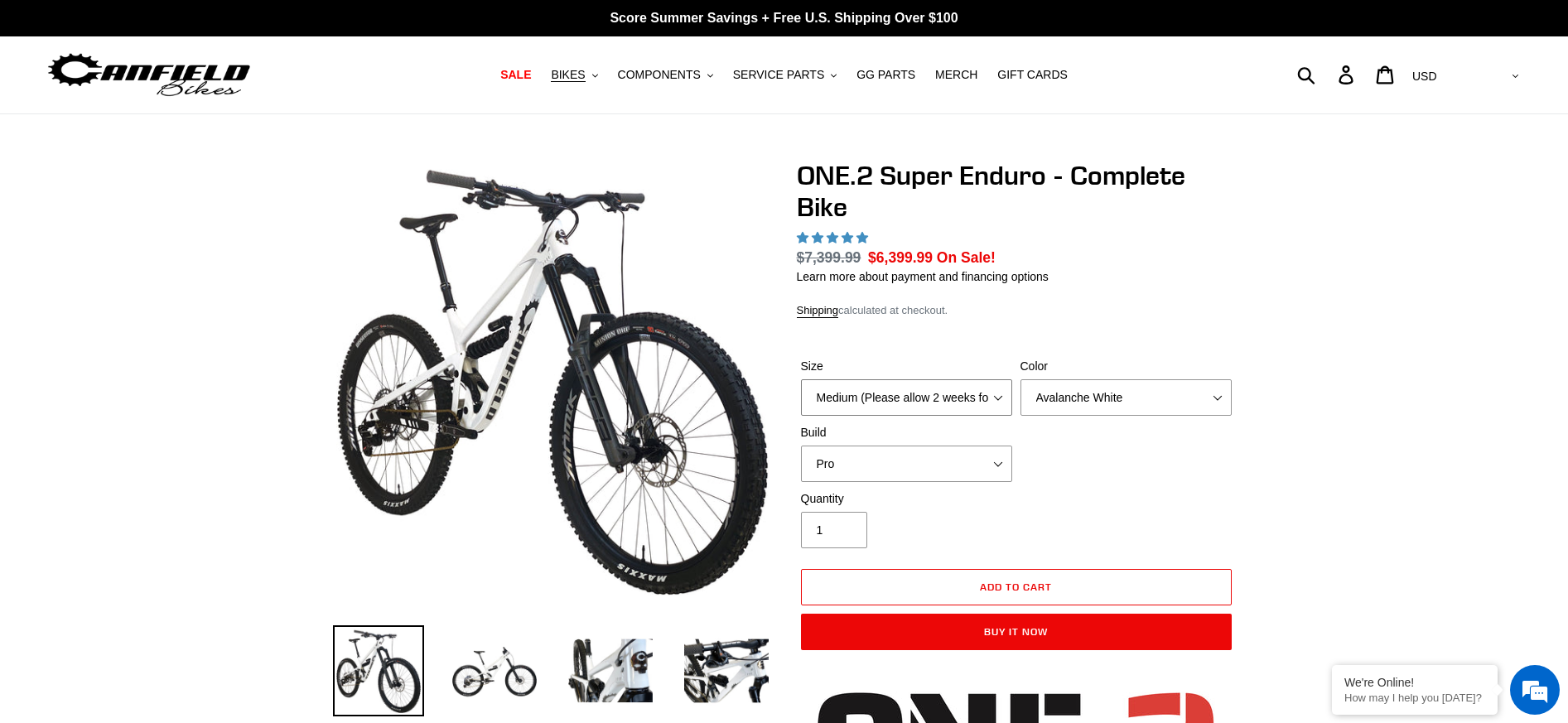
select select "Large (Sold Out)"
click at [801, 380] on select "Medium (Please allow 2 weeks for delivery) Large (Sold Out)" at bounding box center [906, 398] width 211 height 37
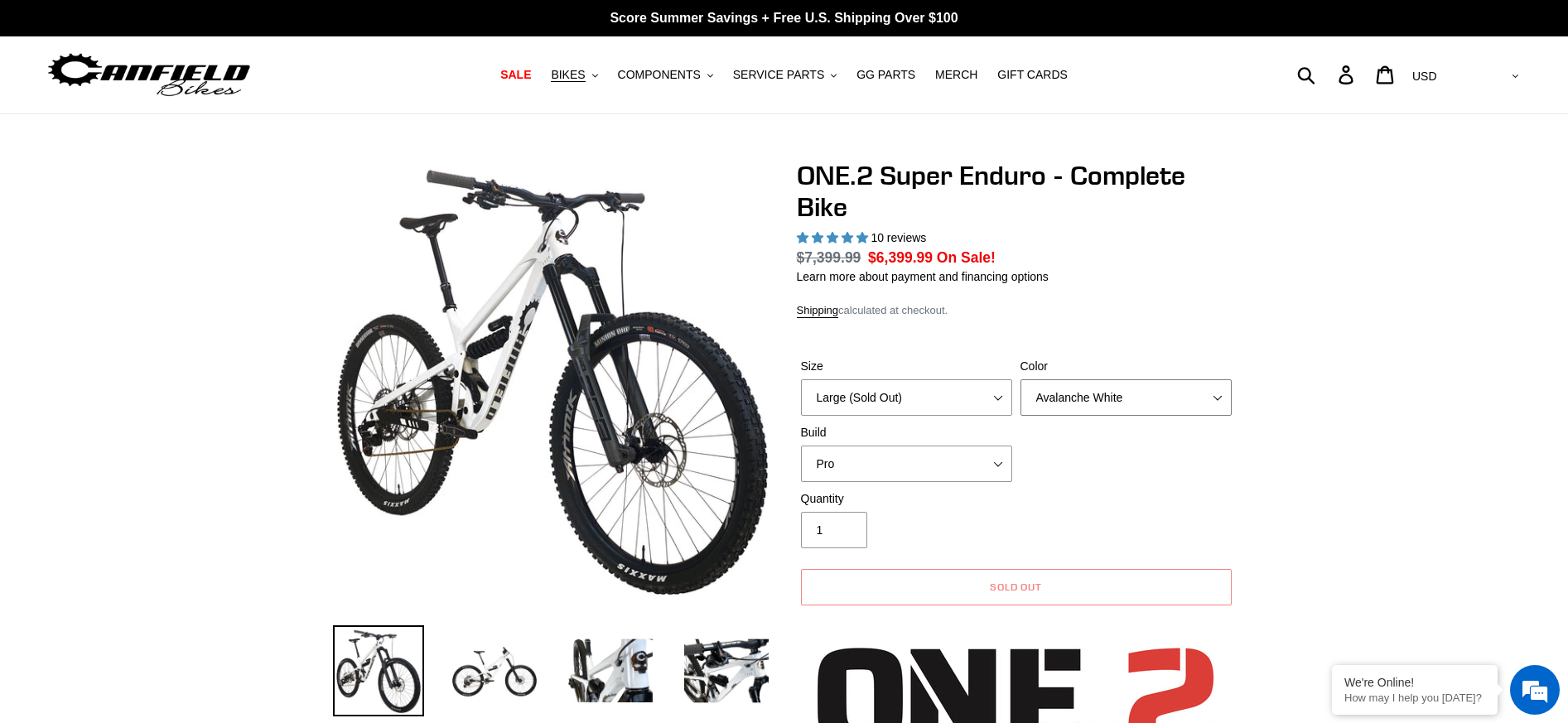
click at [1215, 399] on select "Avalanche White Bentonite Grey" at bounding box center [1126, 398] width 211 height 37
select select "highest-rating"
select select "Bentonite Grey"
click at [1021, 380] on select "Avalanche White Bentonite Grey" at bounding box center [1126, 398] width 211 height 37
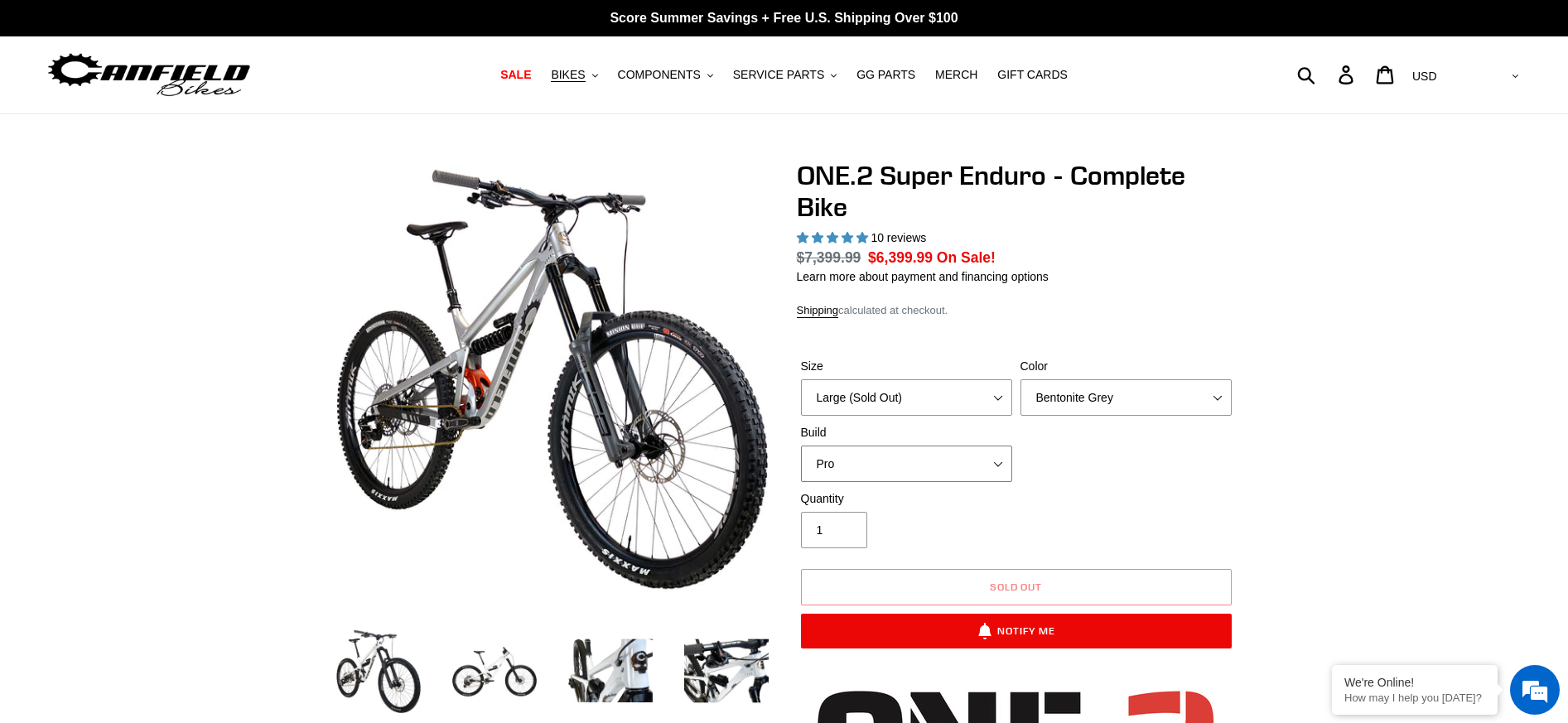
click at [994, 465] on select "Pro" at bounding box center [906, 463] width 211 height 37
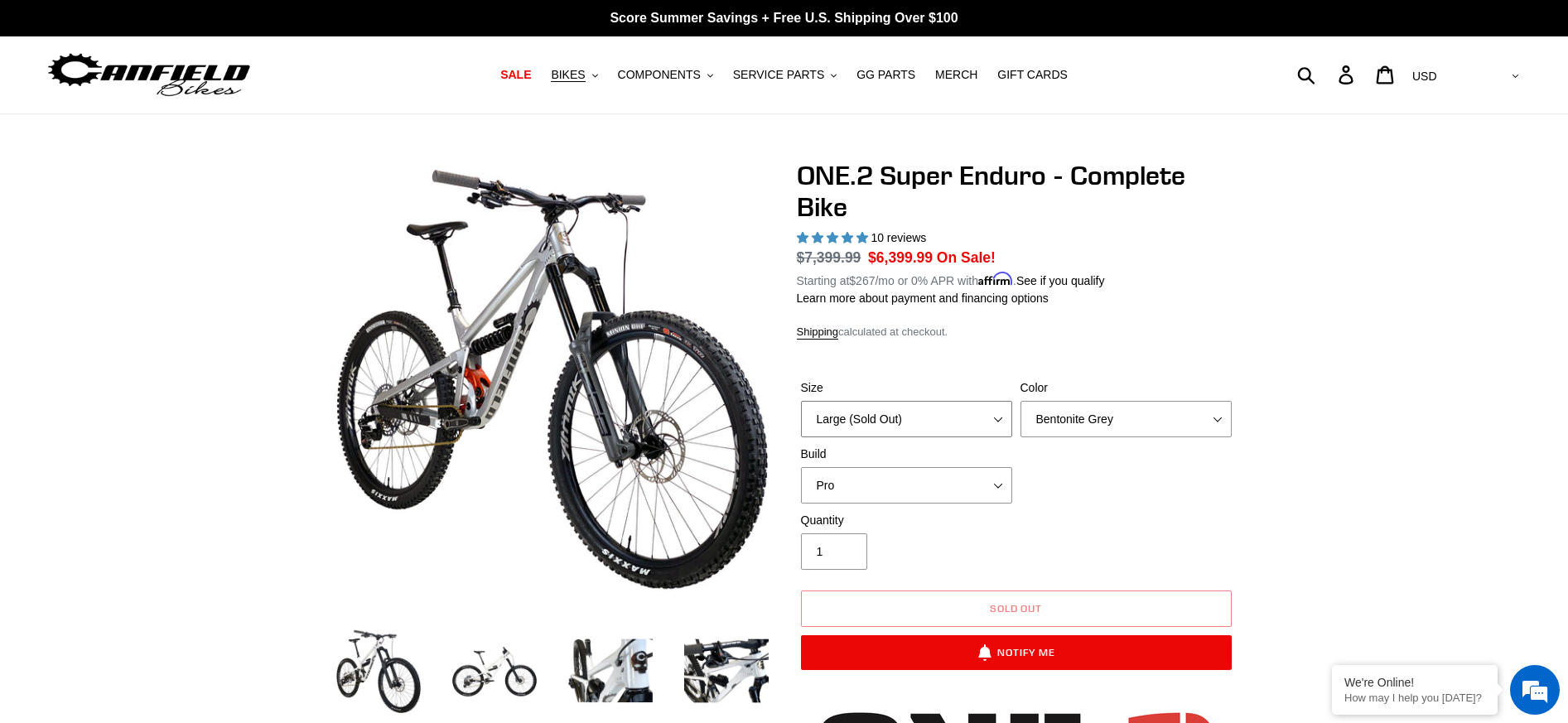
click at [1000, 419] on select "Medium (Please allow 2 weeks for delivery) Large (Sold Out)" at bounding box center [906, 419] width 211 height 37
select select "Medium (Please allow 2 weeks for delivery)"
click at [801, 401] on select "Medium (Please allow 2 weeks for delivery) Large (Sold Out)" at bounding box center [906, 419] width 211 height 37
click at [1217, 420] on select "Avalanche White Bentonite Grey" at bounding box center [1126, 419] width 211 height 37
select select "Avalanche White"
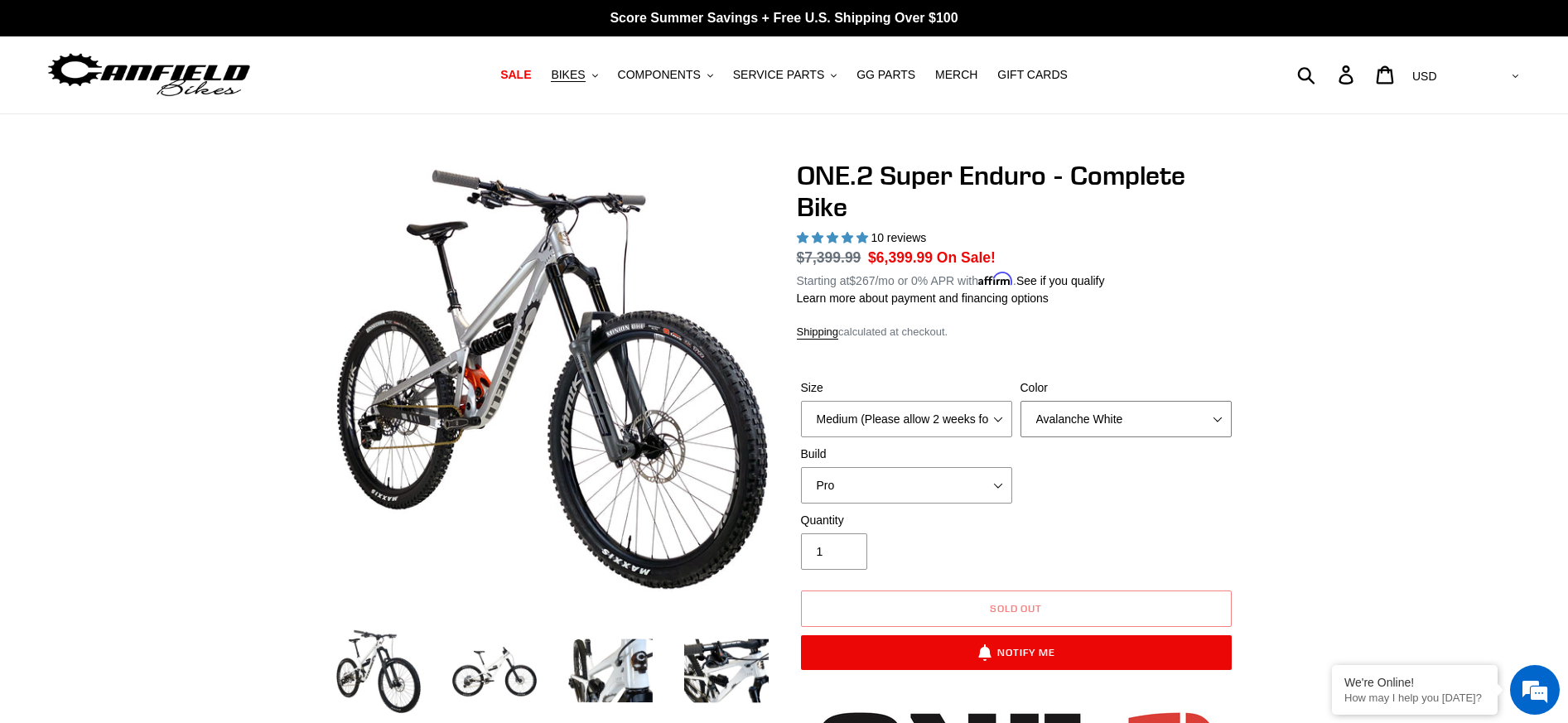
click at [1021, 401] on select "Avalanche White Bentonite Grey" at bounding box center [1126, 419] width 211 height 37
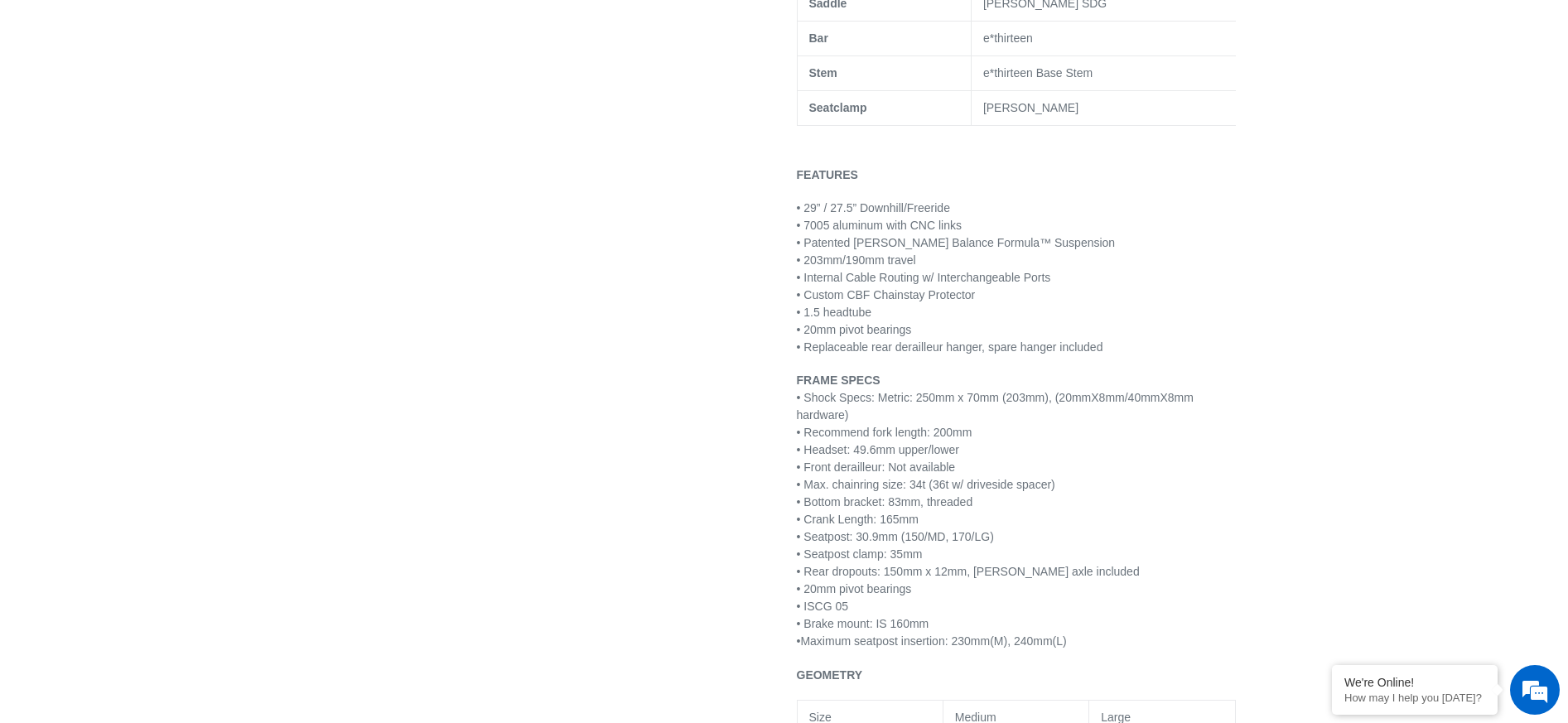
scroll to position [1574, 0]
